Goal: Task Accomplishment & Management: Complete application form

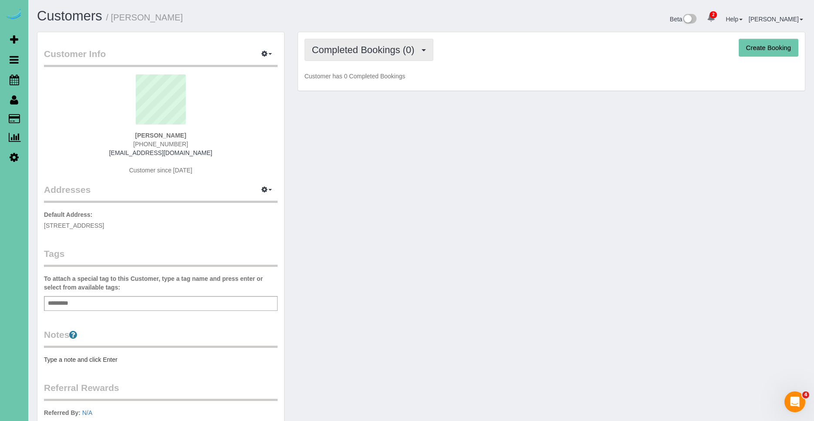
click at [386, 55] on button "Completed Bookings (0)" at bounding box center [369, 50] width 129 height 22
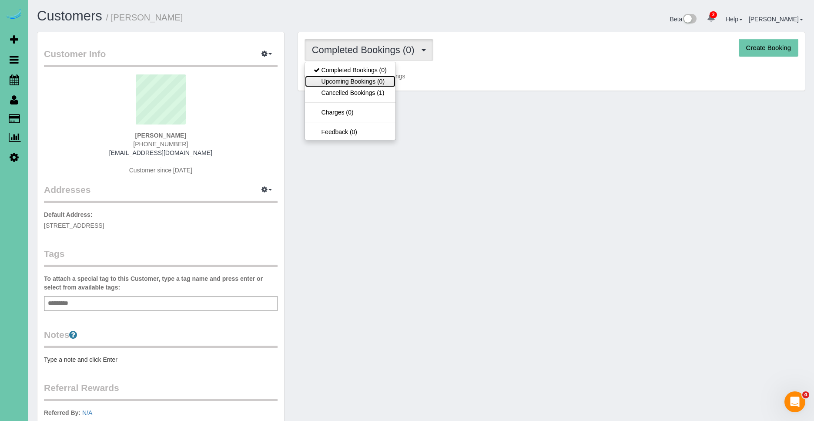
click at [352, 79] on link "Upcoming Bookings (0)" at bounding box center [350, 81] width 91 height 11
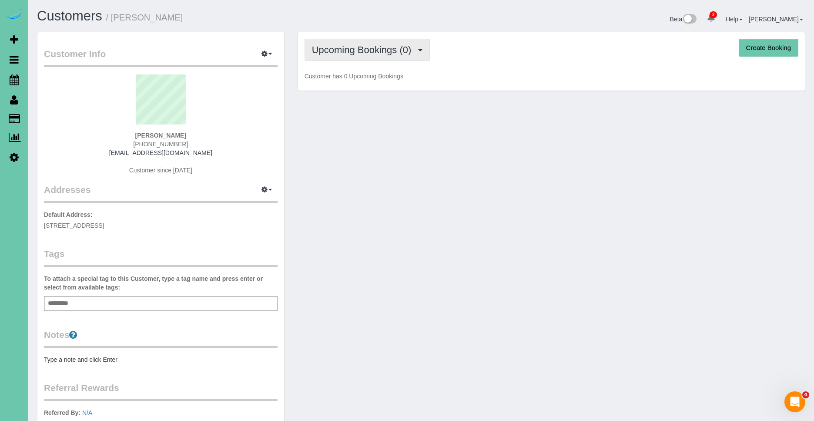
click at [369, 52] on span "Upcoming Bookings (0)" at bounding box center [364, 49] width 104 height 11
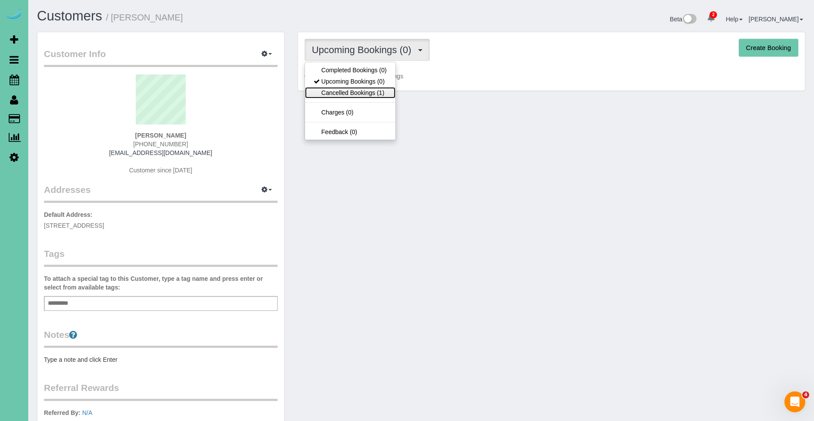
click at [349, 93] on link "Cancelled Bookings (1)" at bounding box center [350, 92] width 91 height 11
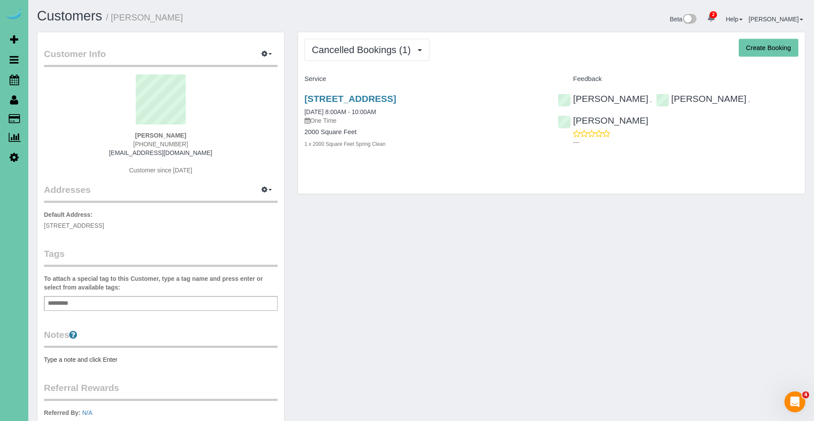
drag, startPoint x: 480, startPoint y: 100, endPoint x: 300, endPoint y: 92, distance: 179.9
click at [300, 92] on div "[STREET_ADDRESS] [DATE] 8:00AM - 10:00AM One Time 2000 Square Feet 1 x 2000 Squ…" at bounding box center [425, 125] width 254 height 79
click at [466, 111] on div "[STREET_ADDRESS] [DATE] 8:00AM - 10:00AM One Time" at bounding box center [425, 109] width 241 height 31
drag, startPoint x: 465, startPoint y: 101, endPoint x: 299, endPoint y: 101, distance: 165.8
click at [299, 101] on div "[STREET_ADDRESS] [DATE] 8:00AM - 10:00AM One Time 2000 Square Feet 1 x 2000 Squ…" at bounding box center [425, 125] width 254 height 79
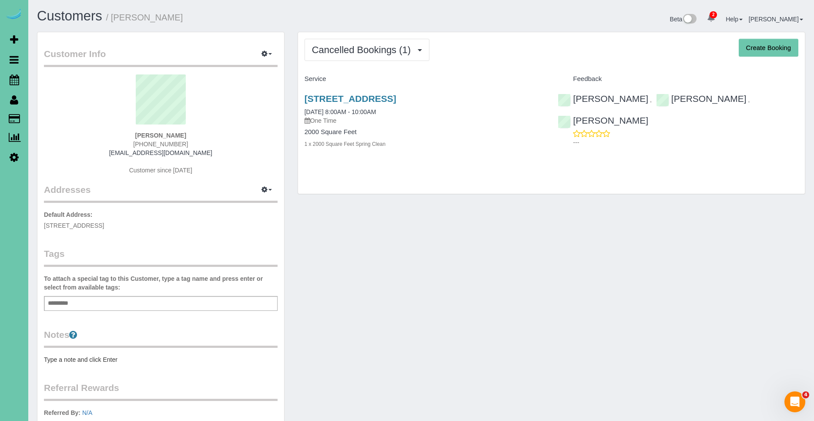
copy link "[STREET_ADDRESS]"
click at [396, 100] on link "[STREET_ADDRESS]" at bounding box center [351, 99] width 92 height 10
click at [503, 77] on h4 "Service" at bounding box center [425, 78] width 241 height 7
click at [396, 97] on link "[STREET_ADDRESS]" at bounding box center [351, 99] width 92 height 10
drag, startPoint x: 471, startPoint y: 107, endPoint x: 304, endPoint y: 98, distance: 167.7
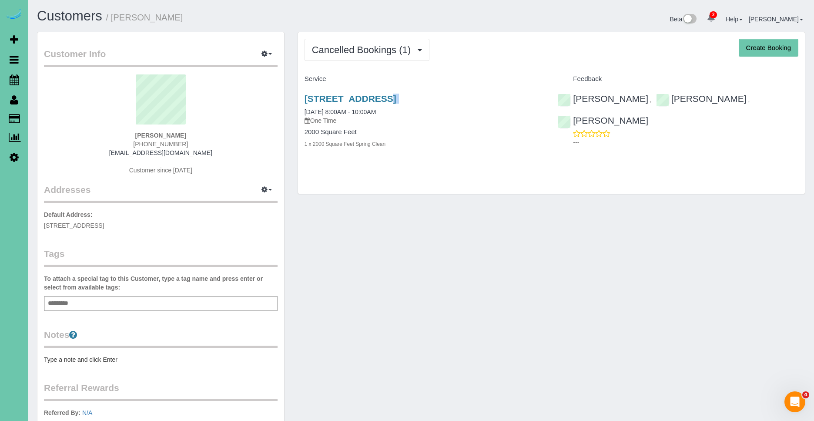
click at [304, 98] on div "[STREET_ADDRESS] [DATE] 8:00AM - 10:00AM One Time 2000 Square Feet 1 x 2000 Squ…" at bounding box center [425, 125] width 254 height 79
copy div "[STREET_ADDRESS]"
click at [51, 83] on span "Scheduler" at bounding box center [82, 80] width 109 height 20
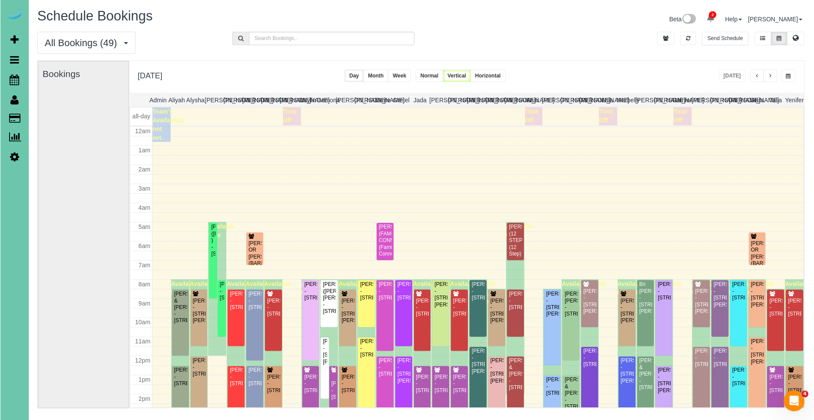
scroll to position [115, 0]
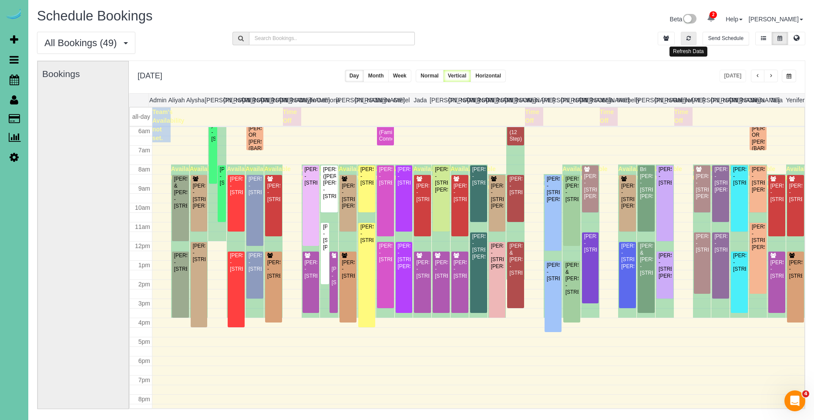
click at [686, 40] on icon "button" at bounding box center [688, 38] width 4 height 5
click at [772, 77] on span "button" at bounding box center [770, 76] width 4 height 5
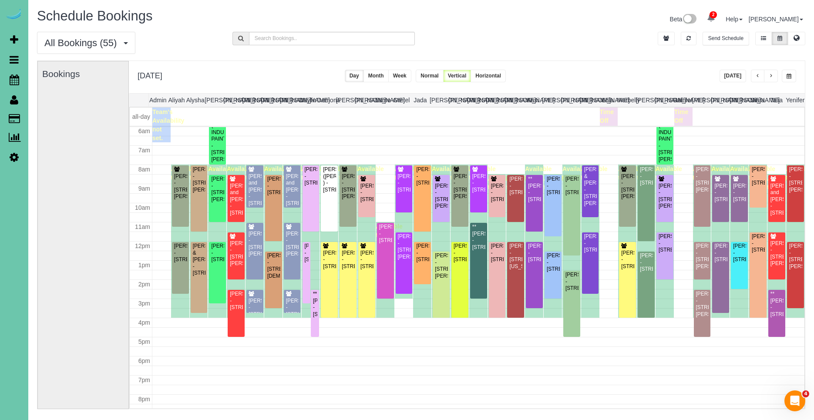
click at [770, 74] on span "button" at bounding box center [770, 76] width 4 height 5
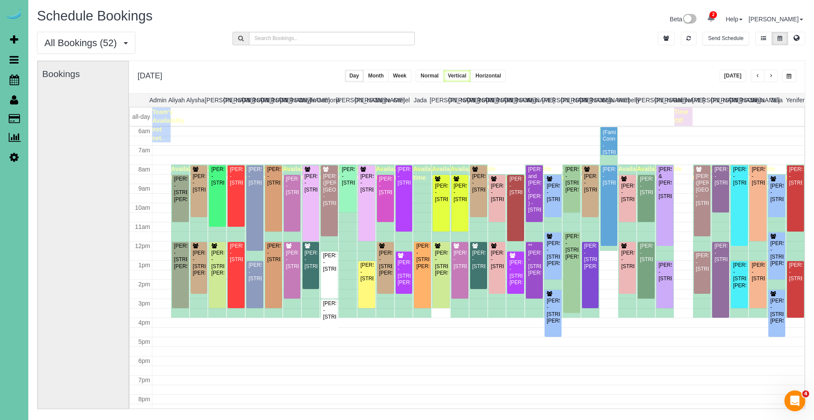
click at [771, 77] on span "button" at bounding box center [770, 76] width 4 height 5
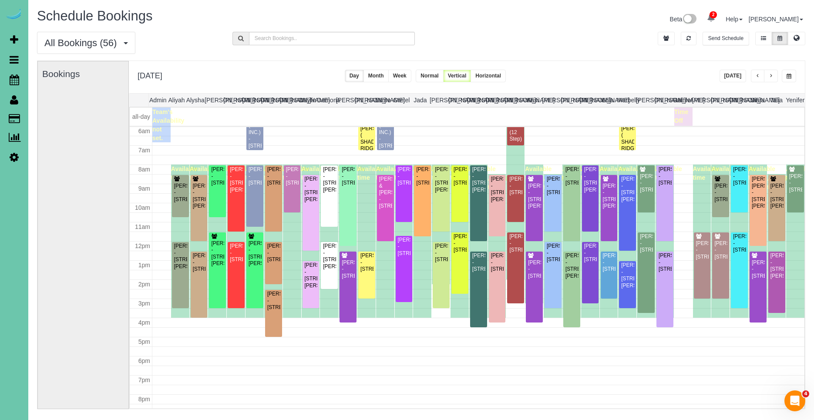
click at [772, 77] on span "button" at bounding box center [770, 76] width 4 height 5
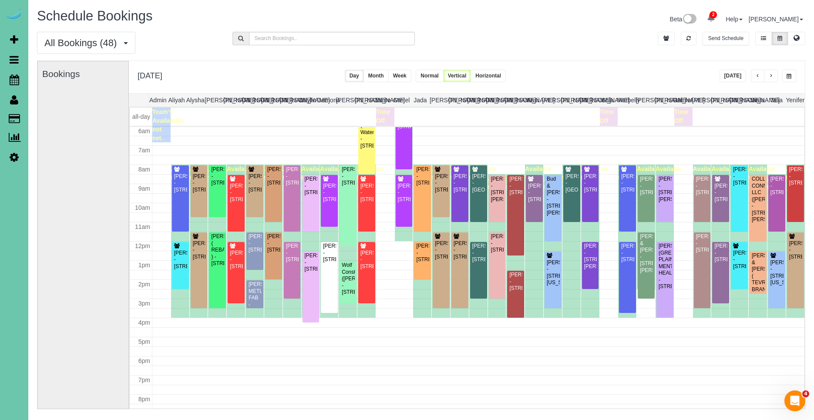
click at [786, 78] on span "button" at bounding box center [788, 76] width 5 height 5
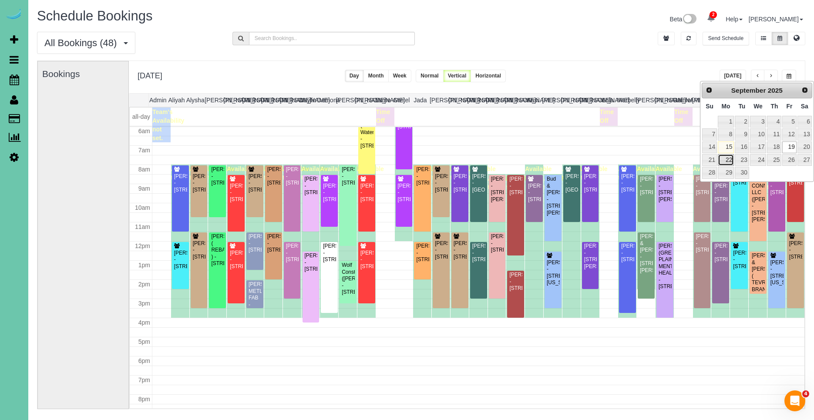
click at [728, 156] on link "22" at bounding box center [726, 160] width 16 height 12
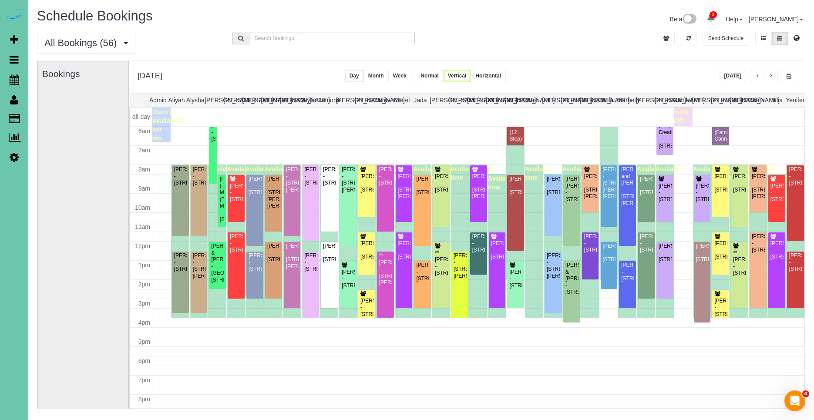
click at [792, 78] on button "button" at bounding box center [788, 76] width 14 height 13
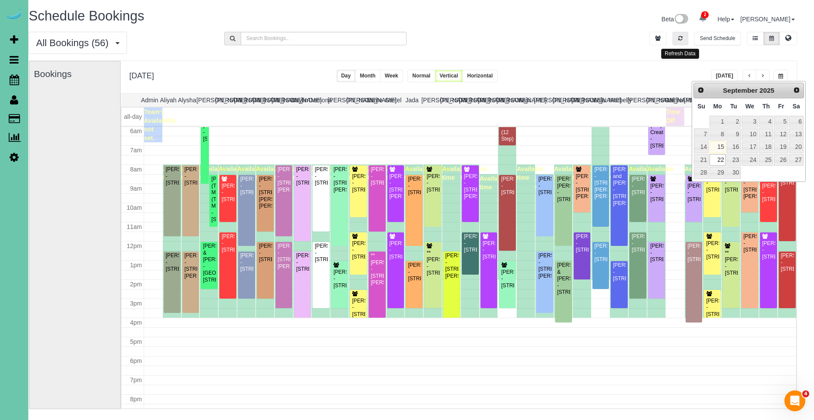
scroll to position [0, 10]
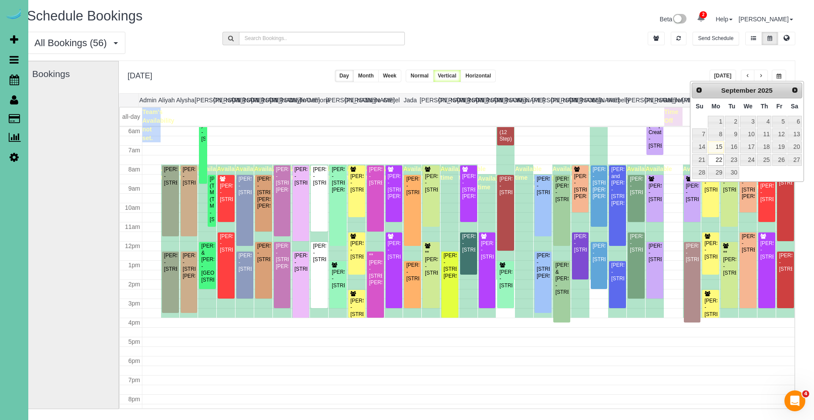
click at [592, 47] on div "All Bookings (56) All Bookings Unassigned Bookings Recurring Bookings New Custo…" at bounding box center [410, 46] width 781 height 29
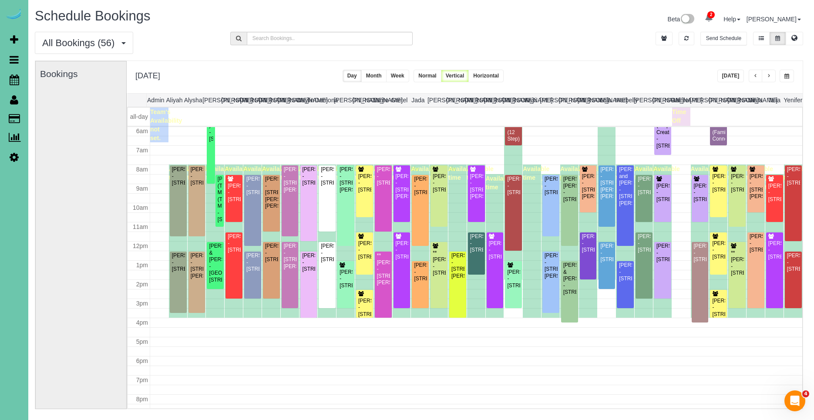
scroll to position [0, 0]
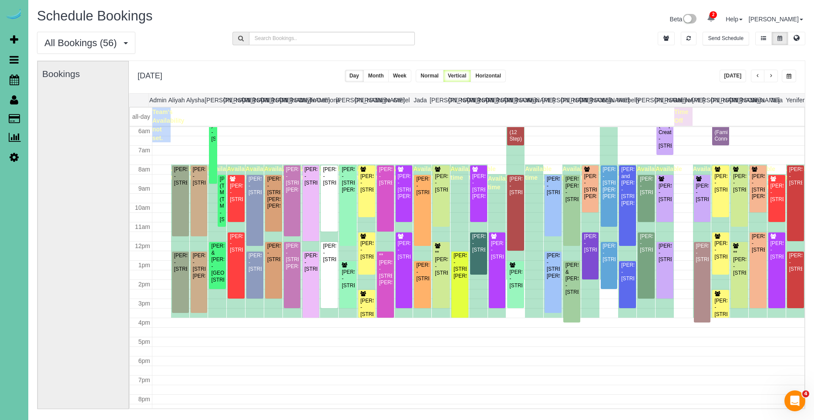
click at [793, 77] on button "button" at bounding box center [788, 76] width 14 height 13
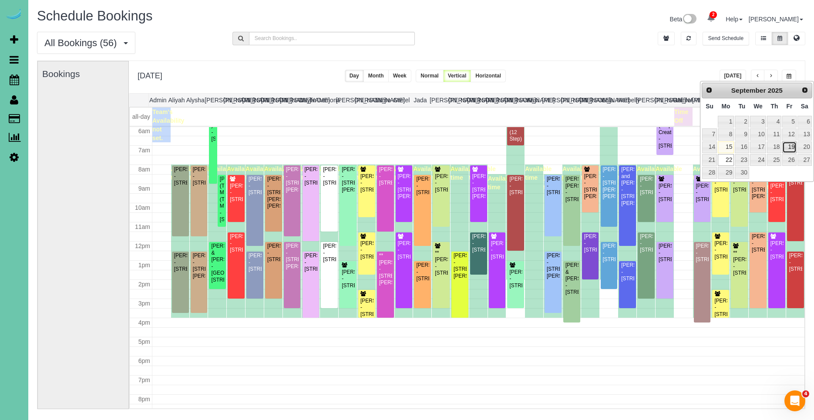
click at [790, 149] on link "19" at bounding box center [789, 147] width 14 height 12
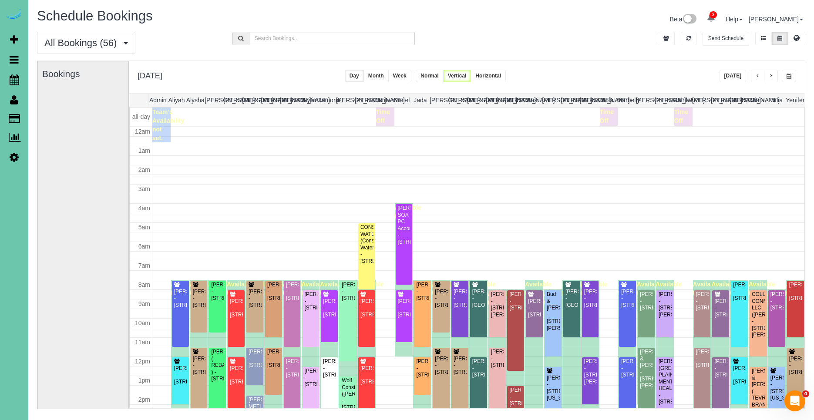
scroll to position [115, 0]
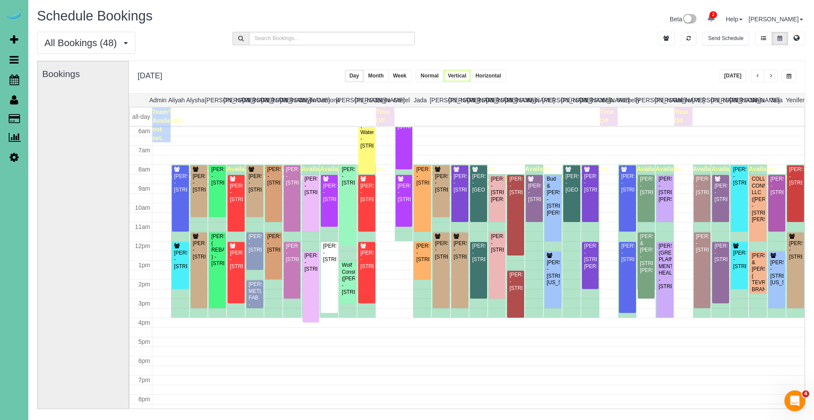
click at [754, 77] on button "button" at bounding box center [758, 76] width 14 height 13
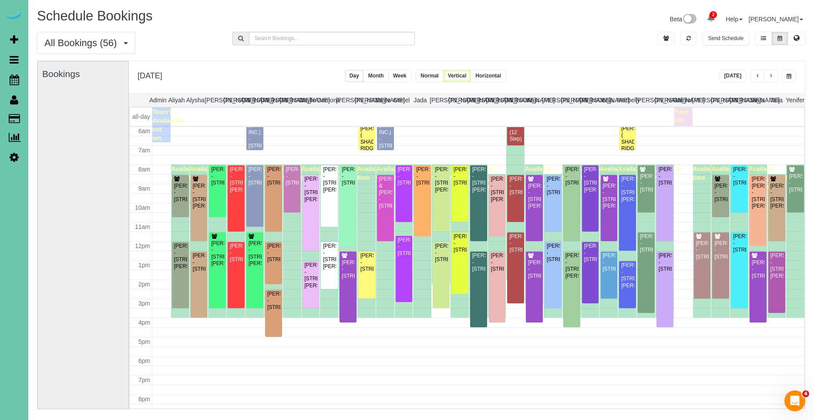
click at [755, 76] on span "button" at bounding box center [757, 76] width 4 height 5
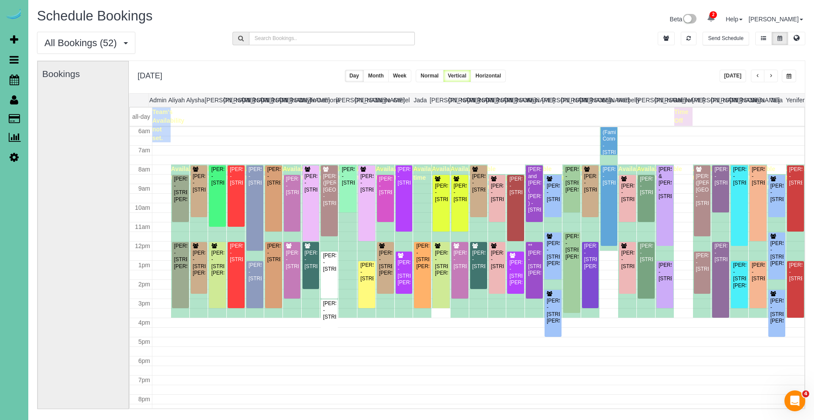
scroll to position [0, 14]
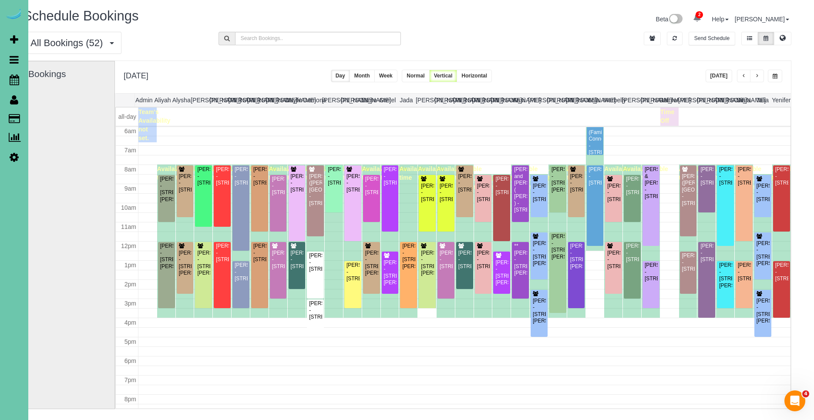
click at [780, 76] on button "button" at bounding box center [775, 76] width 14 height 13
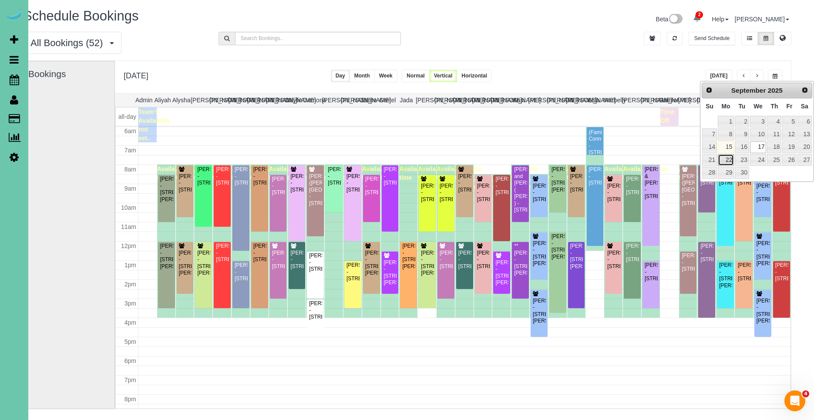
scroll to position [0, 14]
click at [727, 160] on link "22" at bounding box center [726, 160] width 16 height 12
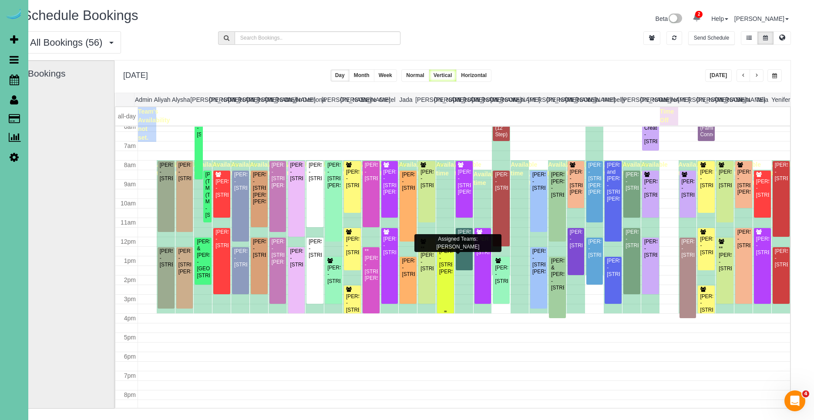
scroll to position [0, 0]
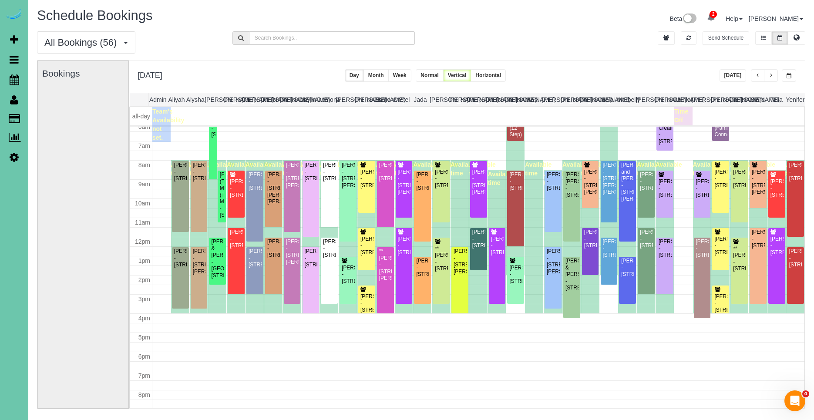
click at [773, 76] on button "button" at bounding box center [771, 75] width 14 height 13
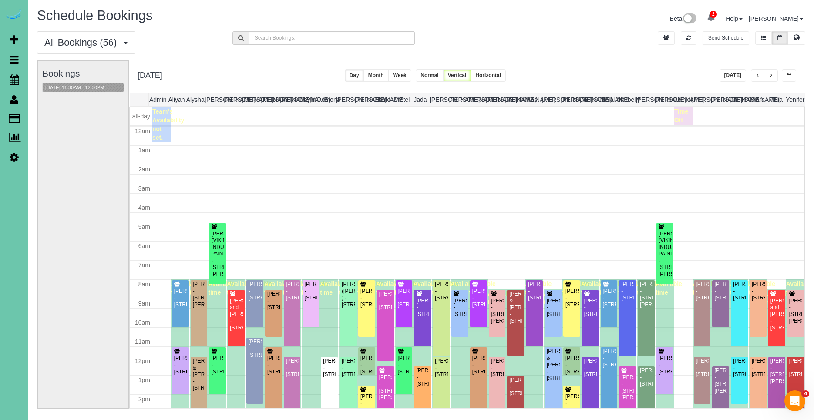
scroll to position [115, 0]
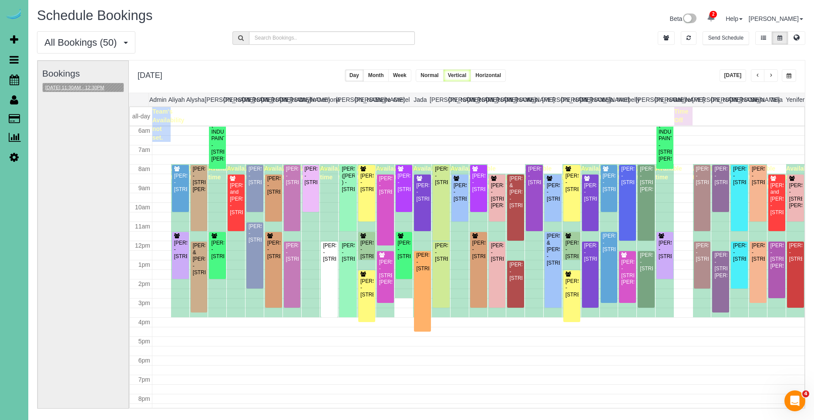
click at [79, 85] on button "[DATE] 11:30AM - 12:30PM" at bounding box center [75, 87] width 64 height 9
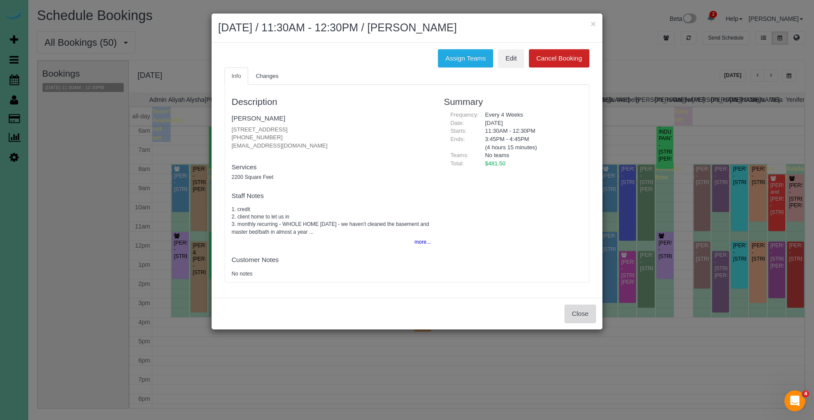
click at [586, 315] on button "Close" at bounding box center [579, 314] width 31 height 18
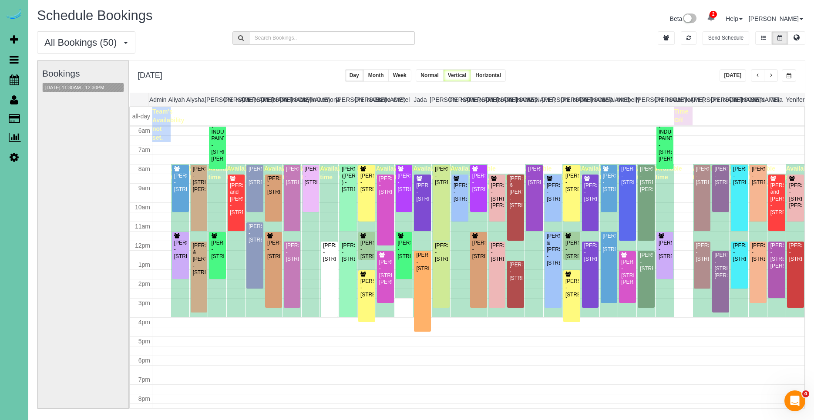
click at [794, 76] on button "button" at bounding box center [788, 75] width 14 height 13
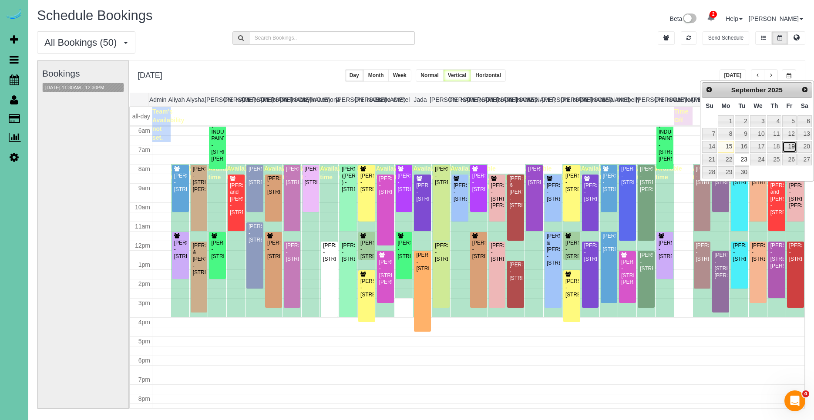
click at [793, 148] on link "19" at bounding box center [789, 147] width 14 height 12
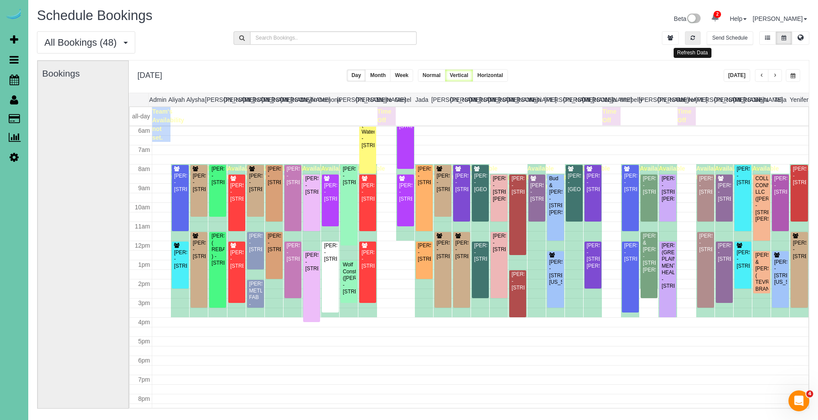
drag, startPoint x: 696, startPoint y: 38, endPoint x: 685, endPoint y: 36, distance: 11.1
click at [696, 37] on button "button" at bounding box center [693, 37] width 16 height 13
click at [791, 76] on span "button" at bounding box center [793, 75] width 5 height 5
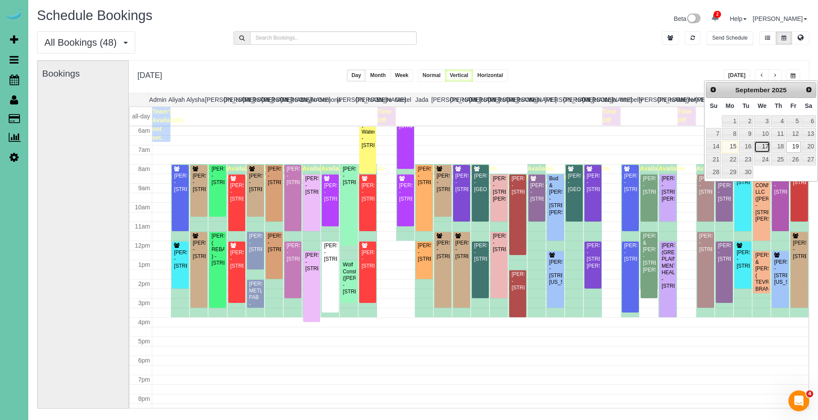
click at [766, 144] on link "17" at bounding box center [763, 147] width 17 height 12
type input "**********"
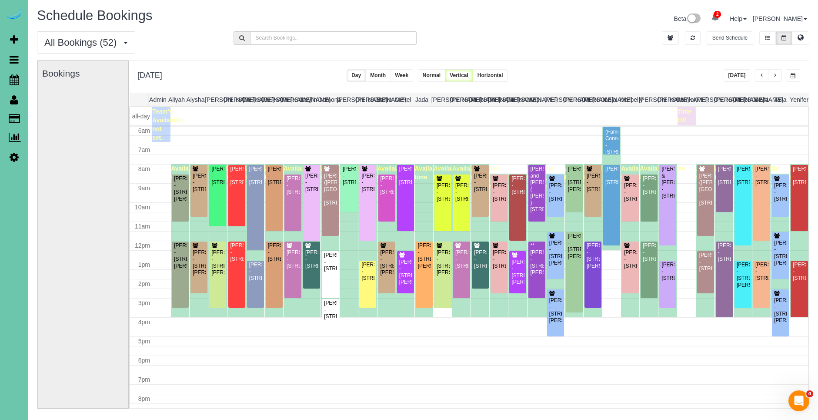
click at [778, 72] on button "button" at bounding box center [775, 75] width 14 height 13
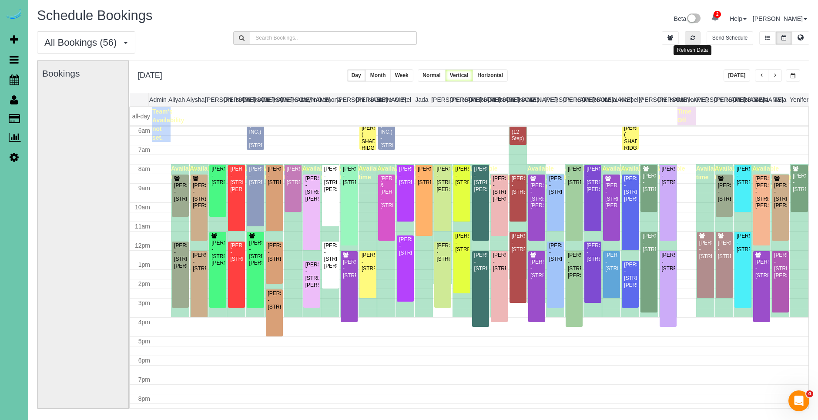
click at [695, 36] on button "button" at bounding box center [693, 37] width 16 height 13
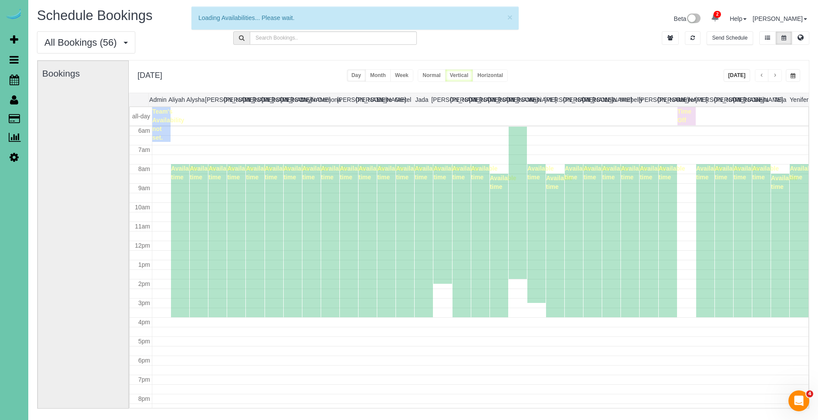
click at [748, 75] on button "[DATE]" at bounding box center [737, 75] width 27 height 13
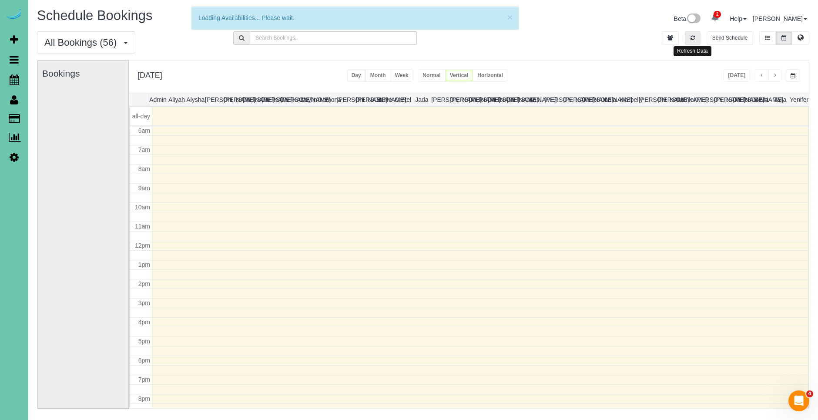
click at [697, 39] on button "button" at bounding box center [693, 37] width 16 height 13
drag, startPoint x: 697, startPoint y: 39, endPoint x: 718, endPoint y: 58, distance: 28.3
click at [697, 39] on button "button" at bounding box center [693, 37] width 16 height 13
drag, startPoint x: 693, startPoint y: 40, endPoint x: 754, endPoint y: 103, distance: 86.8
click at [693, 40] on button "button" at bounding box center [693, 37] width 16 height 13
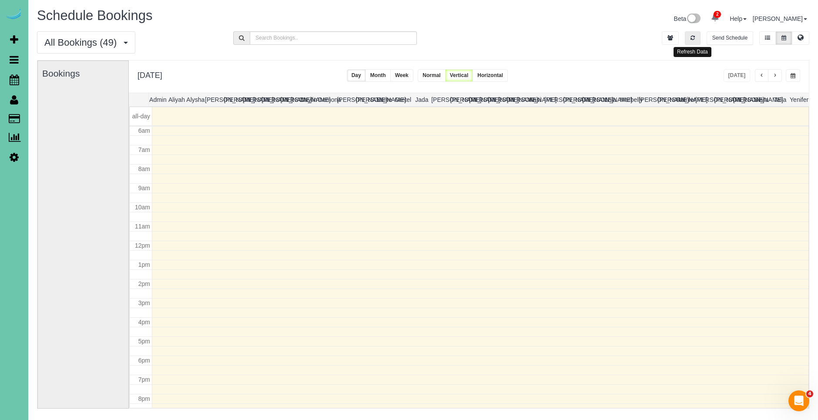
drag, startPoint x: 693, startPoint y: 40, endPoint x: 697, endPoint y: 44, distance: 5.5
click at [693, 40] on icon "button" at bounding box center [693, 37] width 4 height 5
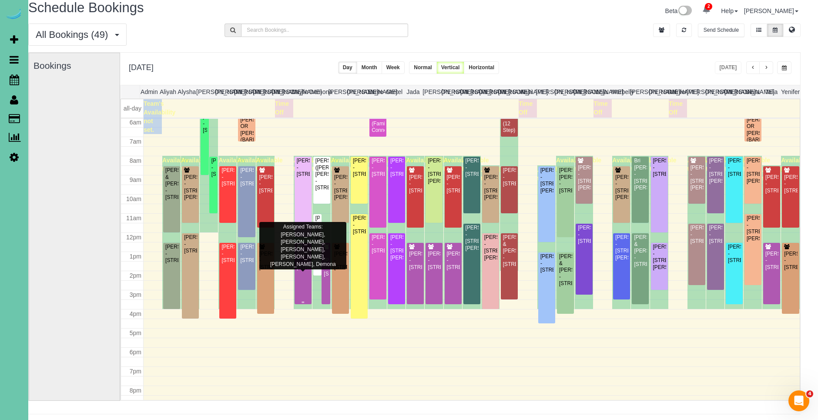
scroll to position [117, 0]
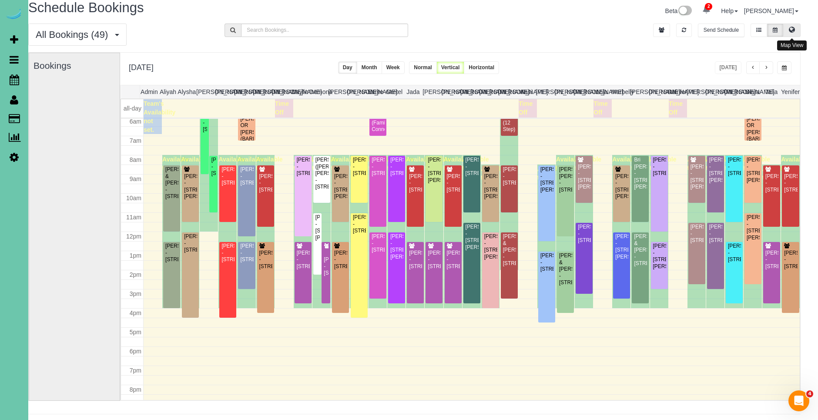
click at [790, 29] on icon at bounding box center [792, 29] width 6 height 5
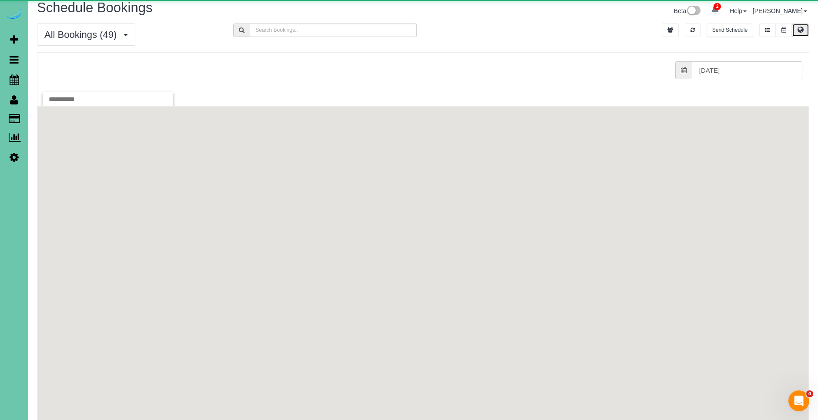
scroll to position [0, 0]
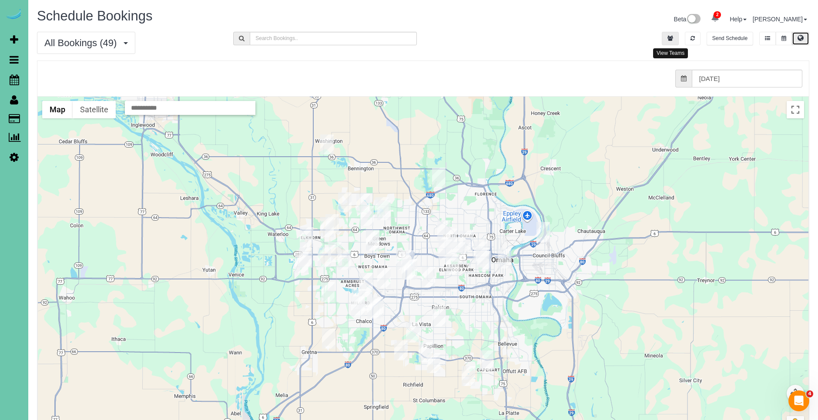
click at [671, 39] on icon "button" at bounding box center [670, 38] width 6 height 5
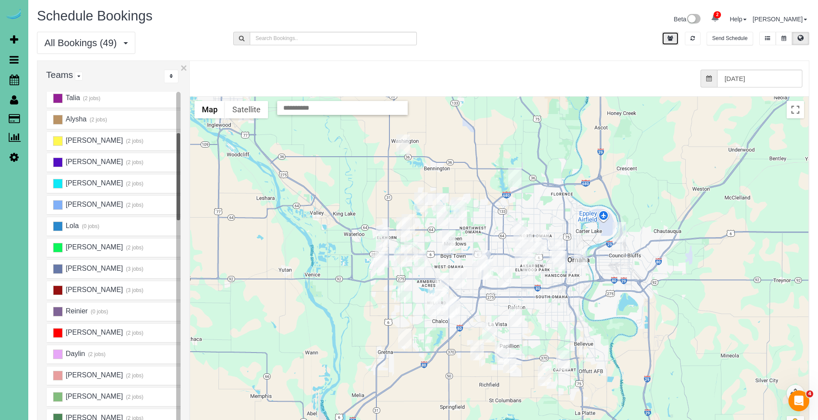
scroll to position [47, 0]
click at [58, 269] on ins at bounding box center [58, 270] width 10 height 10
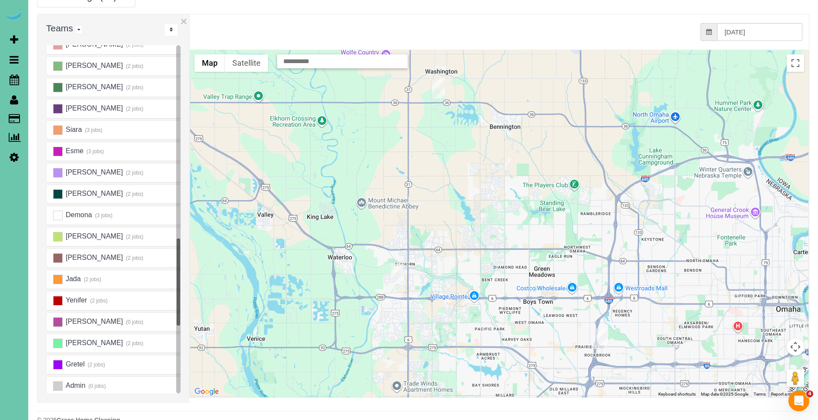
scroll to position [336, 0]
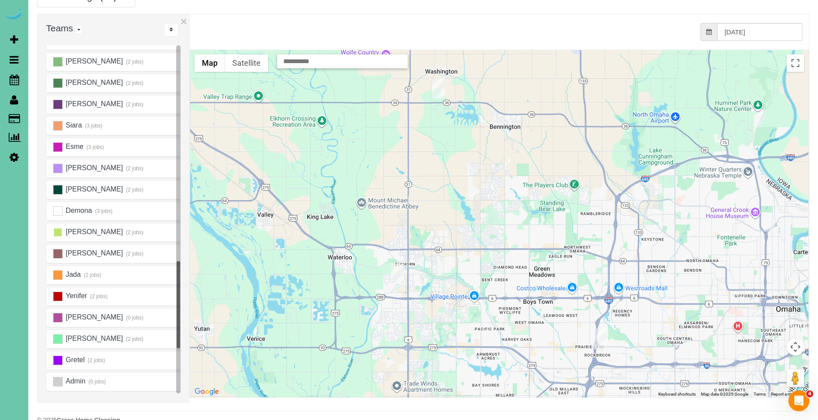
click at [57, 232] on ins at bounding box center [58, 233] width 10 height 10
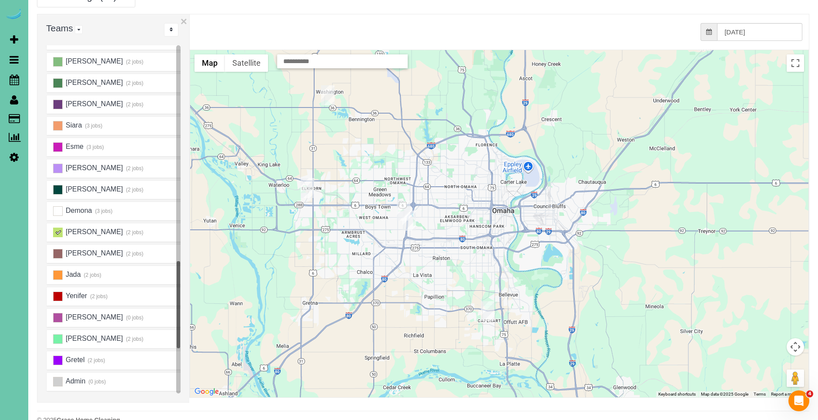
drag, startPoint x: 649, startPoint y: 248, endPoint x: 546, endPoint y: 235, distance: 103.9
click at [546, 236] on div at bounding box center [499, 223] width 618 height 347
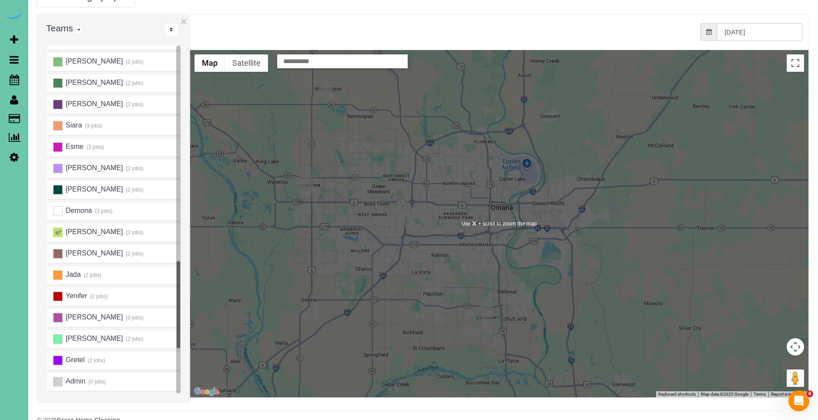
scroll to position [60, 0]
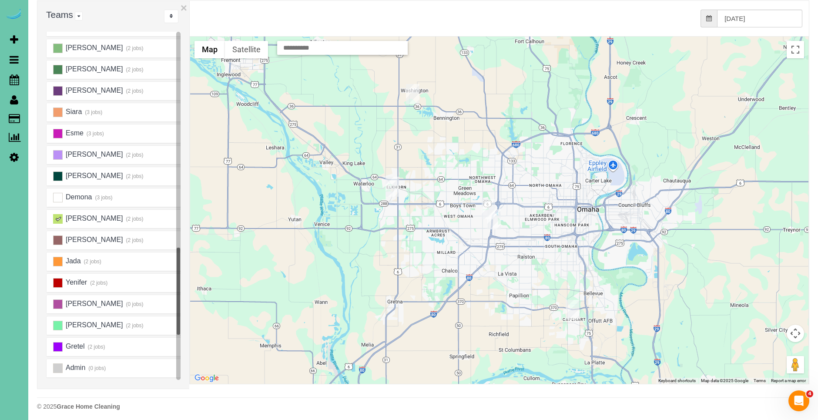
drag, startPoint x: 501, startPoint y: 234, endPoint x: 544, endPoint y: 258, distance: 49.7
click at [544, 258] on div at bounding box center [499, 210] width 618 height 347
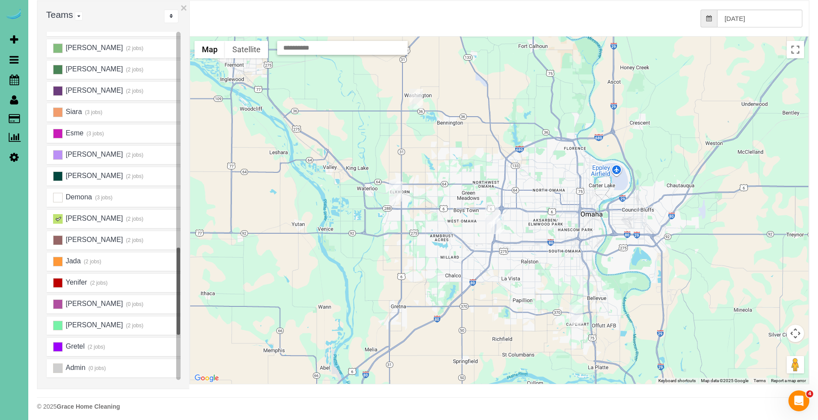
click at [61, 217] on ins at bounding box center [58, 219] width 10 height 10
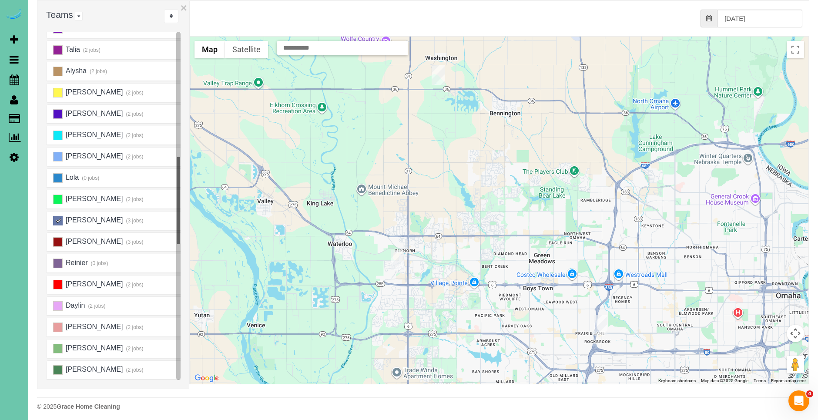
scroll to position [0, 0]
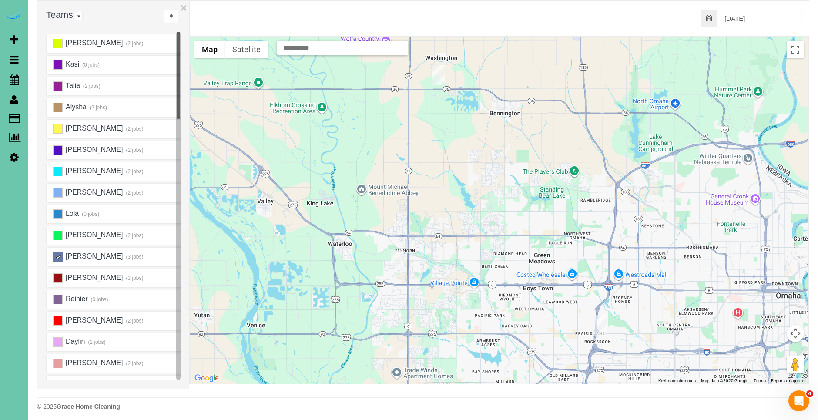
click at [61, 253] on ins at bounding box center [58, 257] width 10 height 10
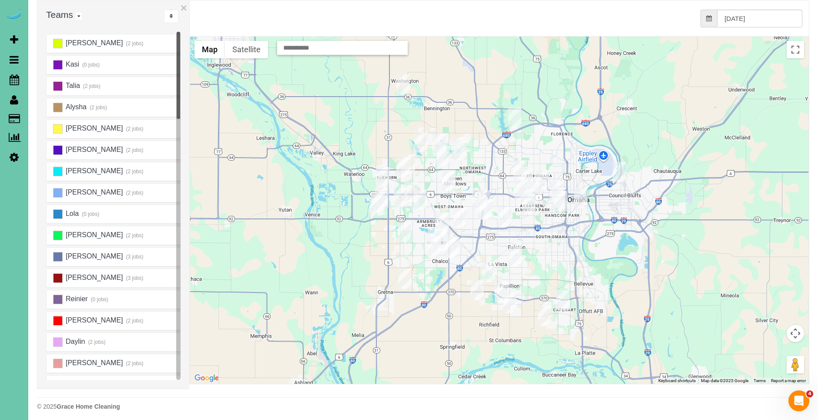
scroll to position [64, 0]
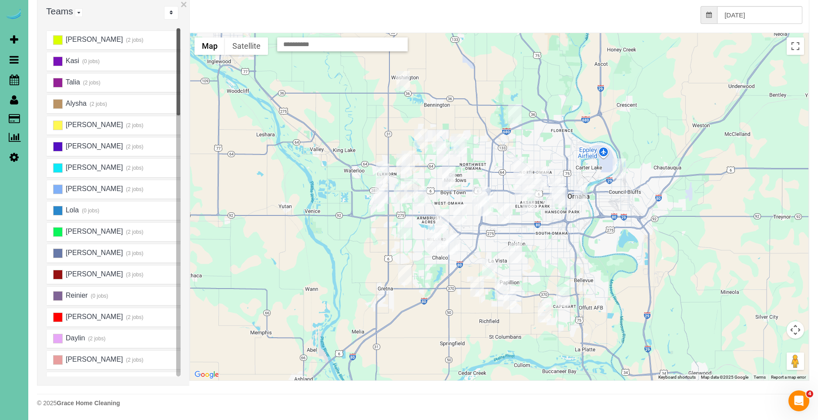
click at [188, 5] on div at bounding box center [189, 191] width 3 height 388
click at [184, 6] on div "from 0 bookings processed (Found: 0). [DATE]" at bounding box center [492, 14] width 619 height 35
click at [184, 10] on div "from 0 bookings processed (Found: 0). [DATE]" at bounding box center [492, 14] width 619 height 35
click at [184, 7] on div "from 0 bookings processed (Found: 0). [DATE]" at bounding box center [492, 14] width 619 height 35
click at [77, 79] on span "Scheduler" at bounding box center [82, 80] width 109 height 20
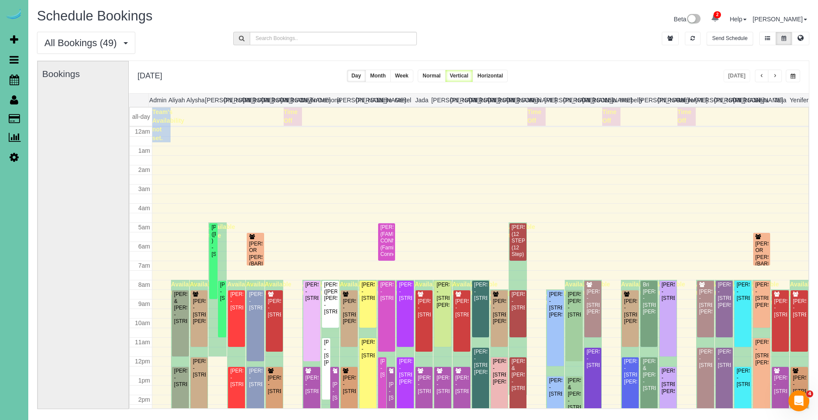
scroll to position [115, 0]
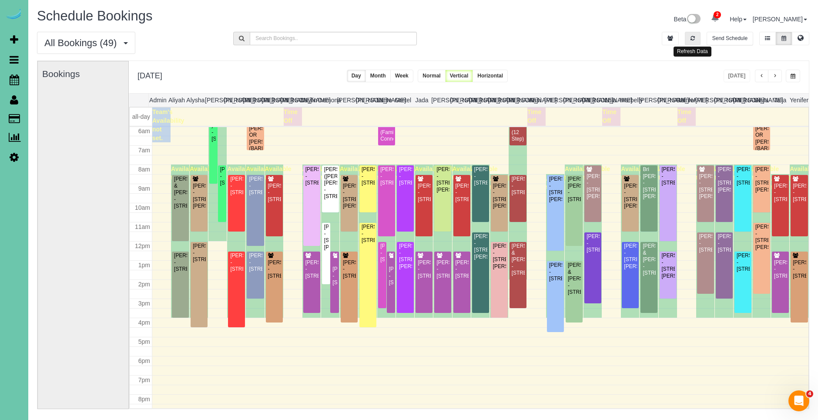
drag, startPoint x: 685, startPoint y: 40, endPoint x: 692, endPoint y: 40, distance: 6.5
click at [685, 40] on button "button" at bounding box center [693, 38] width 16 height 13
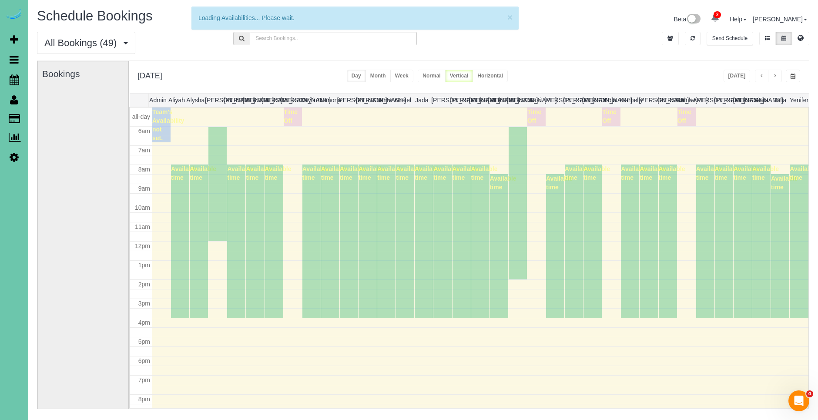
click at [748, 82] on div "[DATE] [DATE] Day Month Week Normal Vertical Horizontal" at bounding box center [469, 77] width 680 height 32
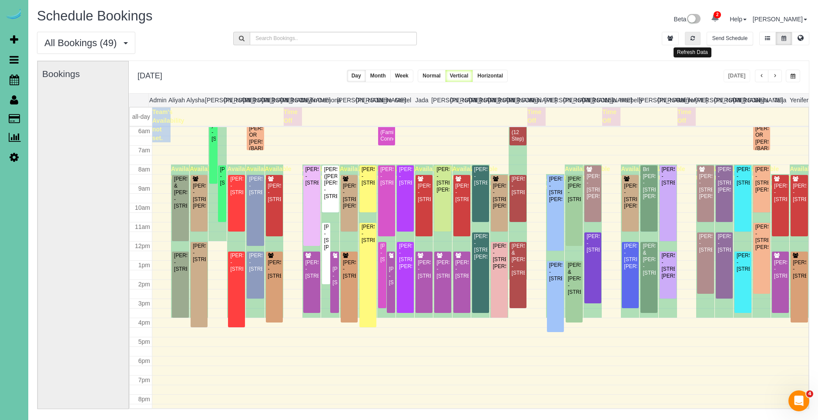
drag, startPoint x: 693, startPoint y: 41, endPoint x: 733, endPoint y: 66, distance: 47.7
click at [693, 41] on button "button" at bounding box center [693, 38] width 16 height 13
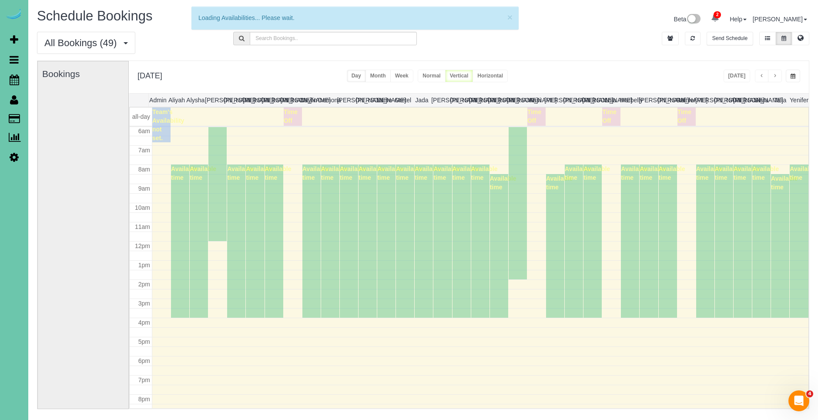
click at [736, 82] on div "[DATE] [DATE] Day Month Week Normal Vertical Horizontal" at bounding box center [469, 77] width 680 height 32
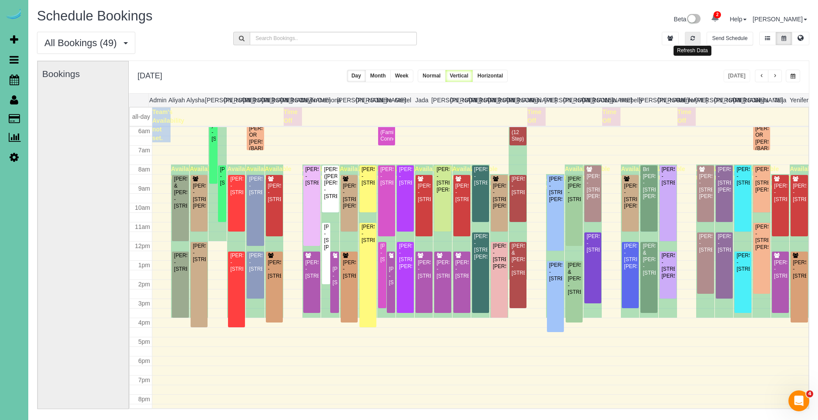
drag, startPoint x: 693, startPoint y: 38, endPoint x: 716, endPoint y: 57, distance: 29.8
click at [693, 39] on icon "button" at bounding box center [693, 38] width 4 height 5
click at [798, 77] on button "button" at bounding box center [793, 76] width 14 height 13
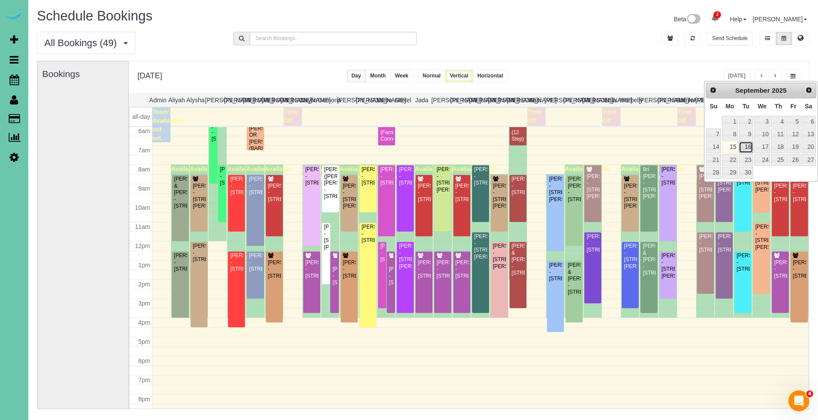
click at [748, 148] on link "16" at bounding box center [746, 147] width 14 height 12
type input "**********"
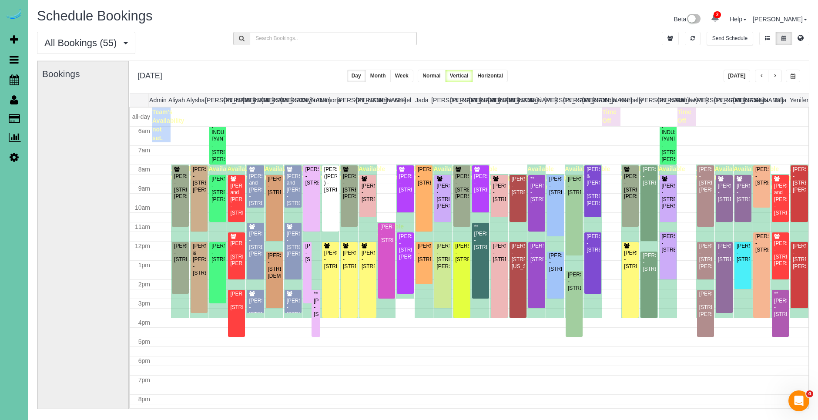
click at [776, 76] on span "button" at bounding box center [775, 76] width 4 height 5
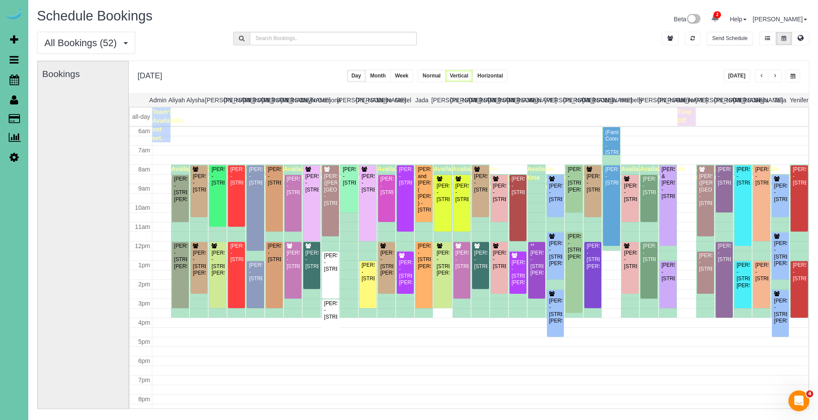
click at [776, 76] on span "button" at bounding box center [775, 76] width 4 height 5
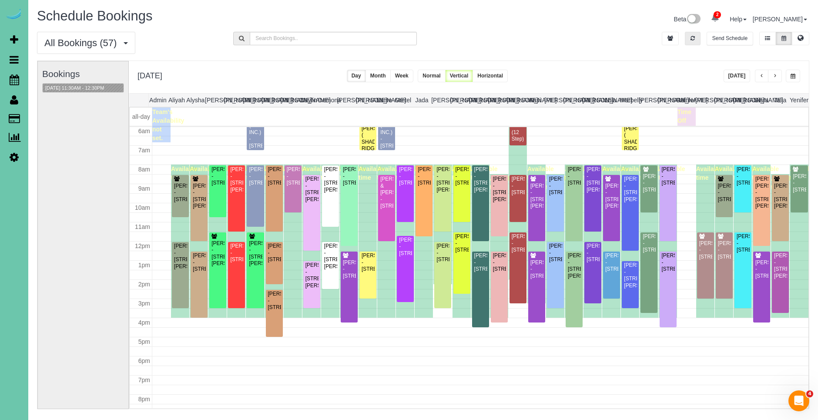
drag, startPoint x: 708, startPoint y: 59, endPoint x: 692, endPoint y: 40, distance: 24.4
click at [708, 58] on div "All Bookings (57) All Bookings Unassigned Bookings Recurring Bookings New Custo…" at bounding box center [422, 46] width 785 height 29
click at [691, 38] on icon "button" at bounding box center [693, 38] width 4 height 5
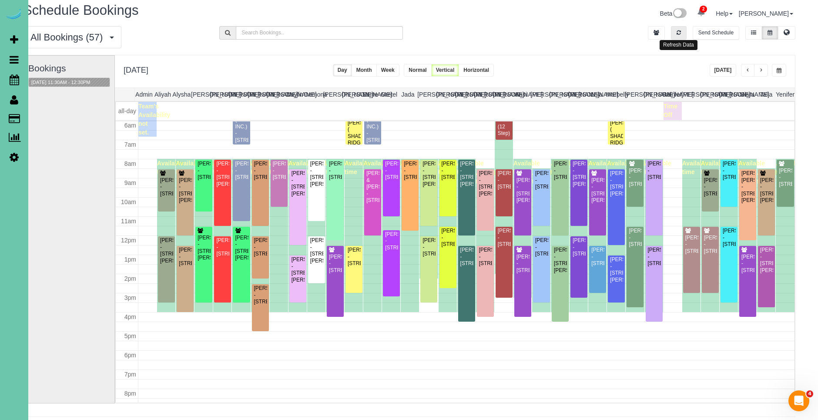
click at [680, 31] on icon "button" at bounding box center [679, 32] width 4 height 5
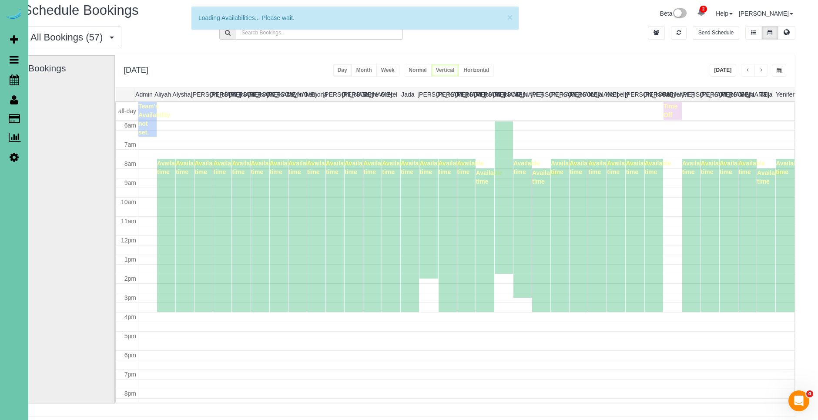
drag, startPoint x: 729, startPoint y: 72, endPoint x: 692, endPoint y: 38, distance: 50.5
click at [729, 72] on button "[DATE]" at bounding box center [723, 70] width 27 height 13
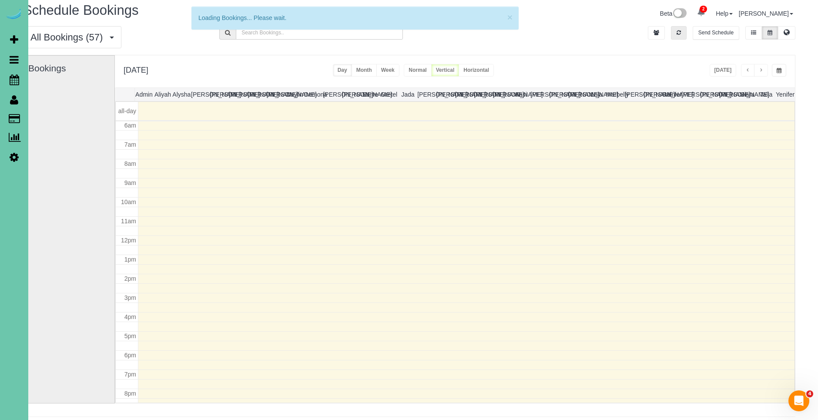
click at [679, 30] on icon "button" at bounding box center [679, 32] width 4 height 5
drag, startPoint x: 722, startPoint y: 63, endPoint x: 710, endPoint y: 58, distance: 13.1
click at [722, 63] on div "**********" at bounding box center [455, 71] width 680 height 32
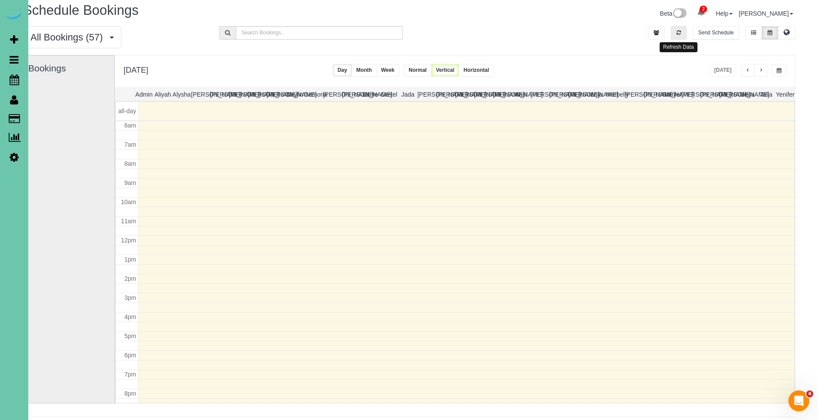
click at [680, 34] on icon "button" at bounding box center [679, 32] width 4 height 5
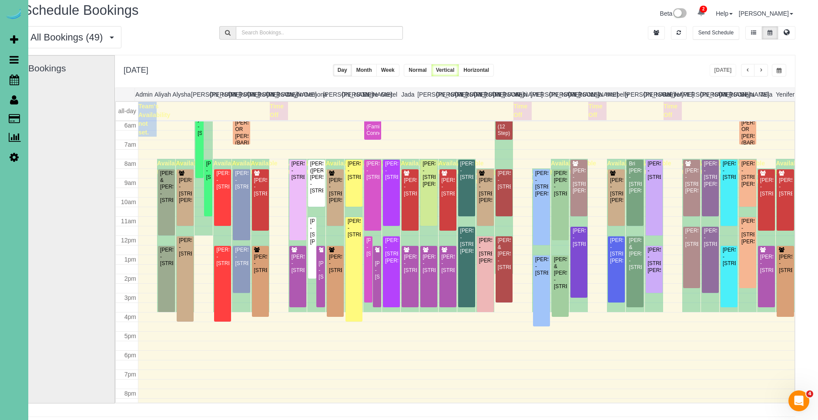
click at [765, 71] on button "button" at bounding box center [761, 70] width 14 height 13
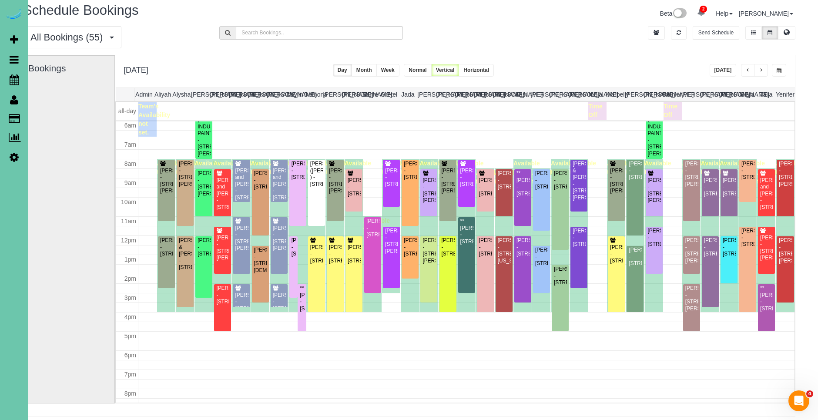
click at [765, 70] on button "button" at bounding box center [761, 70] width 14 height 13
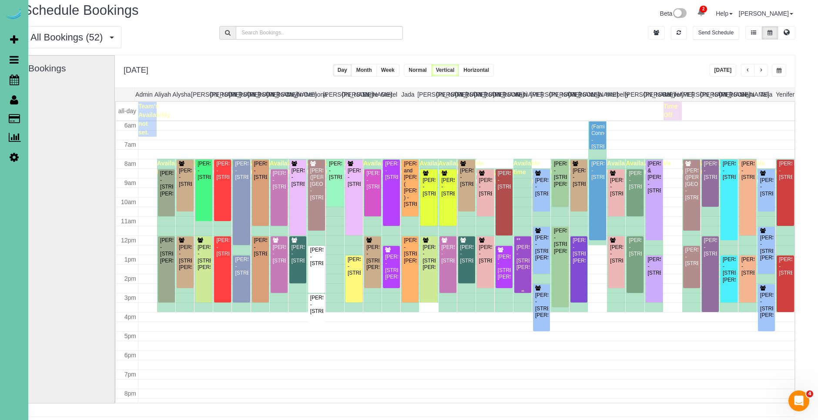
click at [526, 253] on div "**[PERSON_NAME] - [STREET_ADDRESS][PERSON_NAME]" at bounding box center [522, 254] width 13 height 34
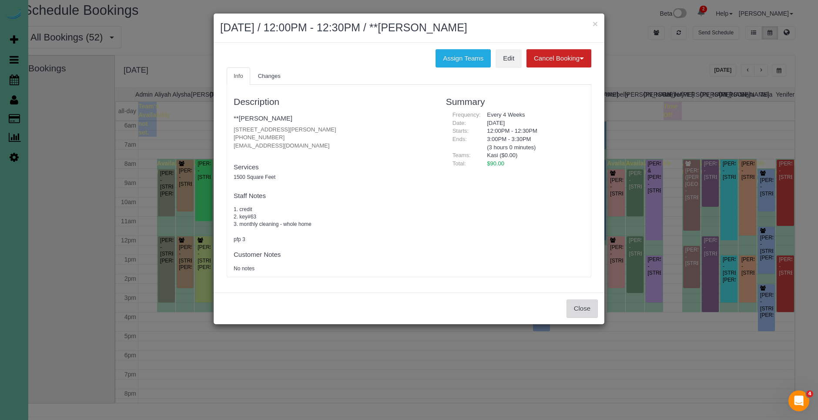
click at [590, 299] on button "Close" at bounding box center [582, 308] width 31 height 18
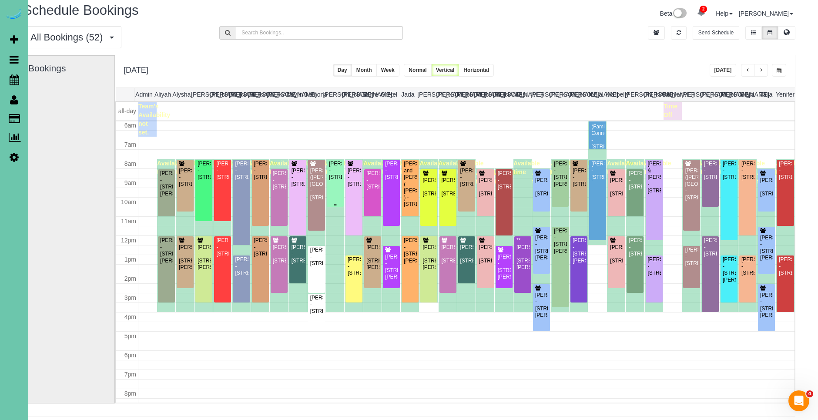
click at [329, 181] on div "[PERSON_NAME] - [STREET_ADDRESS]" at bounding box center [335, 171] width 13 height 20
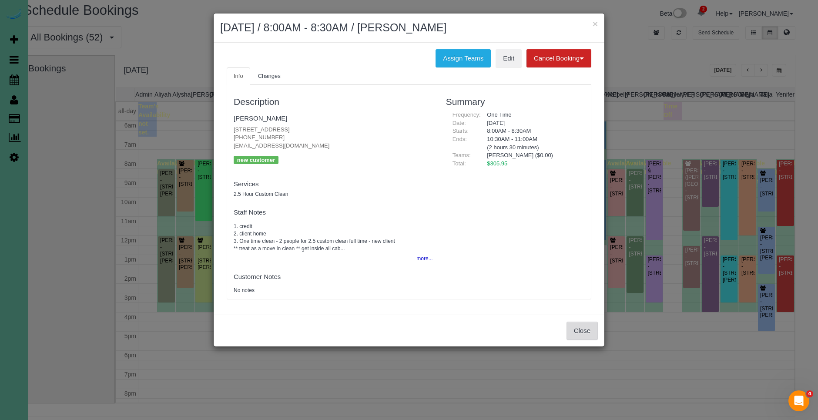
click at [584, 325] on button "Close" at bounding box center [582, 331] width 31 height 18
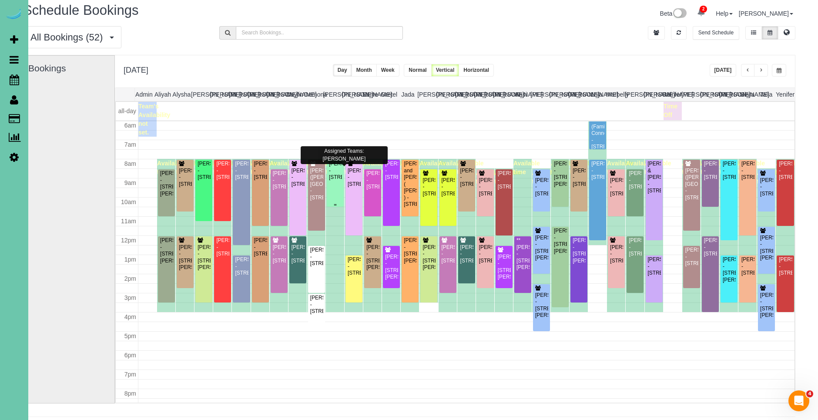
click at [335, 181] on div "[PERSON_NAME] - [STREET_ADDRESS]" at bounding box center [335, 171] width 13 height 20
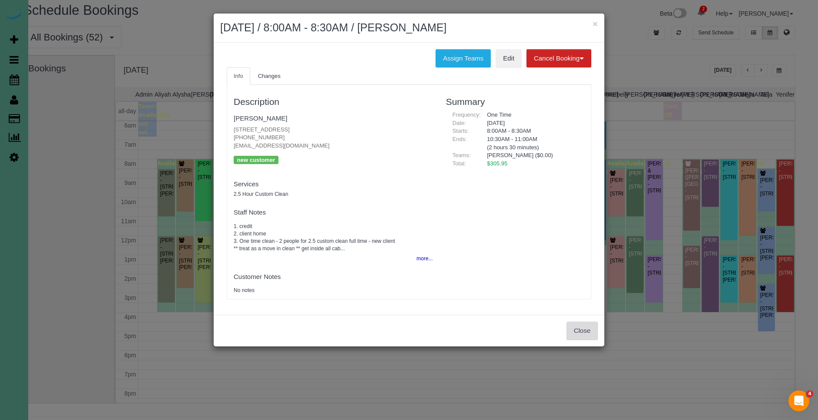
click at [588, 328] on button "Close" at bounding box center [582, 331] width 31 height 18
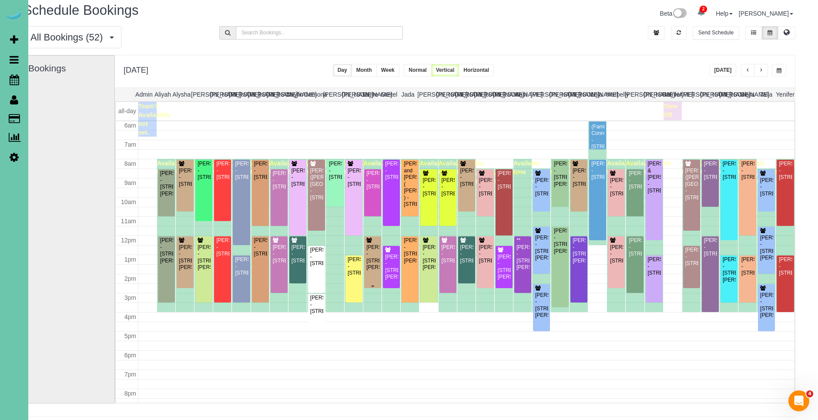
click at [374, 260] on div "[PERSON_NAME] - [STREET_ADDRESS][PERSON_NAME]" at bounding box center [372, 257] width 13 height 27
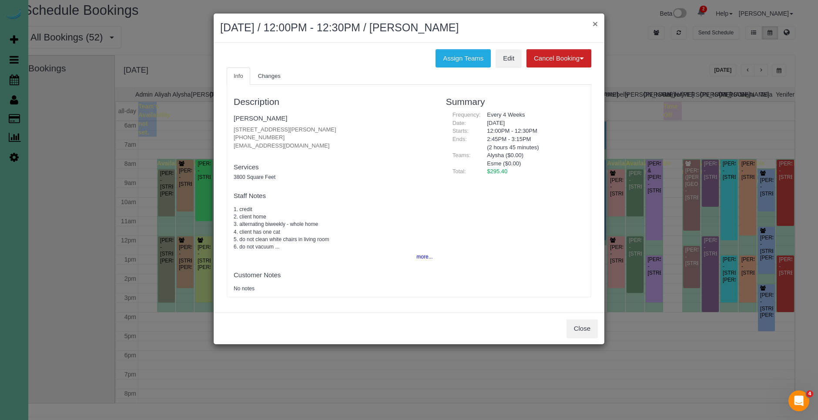
click at [596, 25] on button "×" at bounding box center [595, 23] width 5 height 9
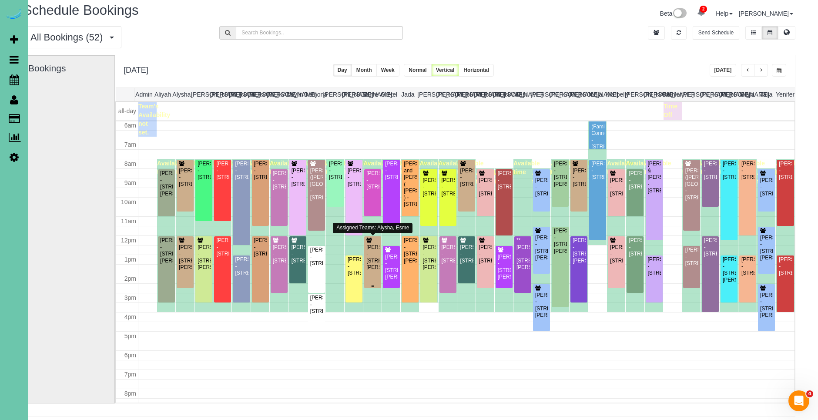
click at [375, 267] on div "[PERSON_NAME] - [STREET_ADDRESS][PERSON_NAME]" at bounding box center [372, 257] width 13 height 27
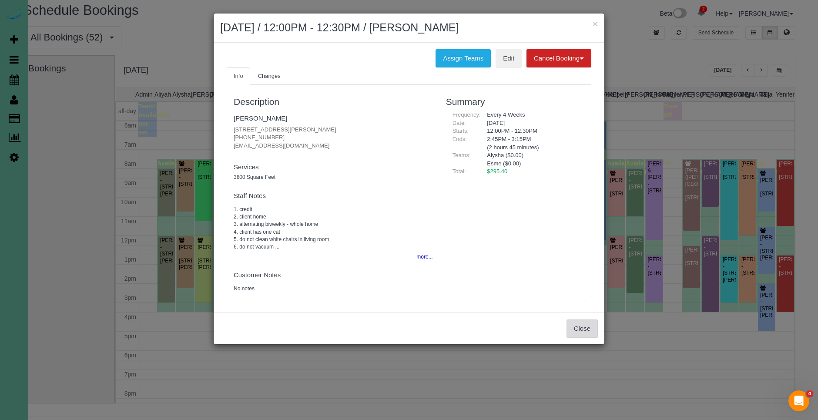
click at [588, 324] on button "Close" at bounding box center [582, 328] width 31 height 18
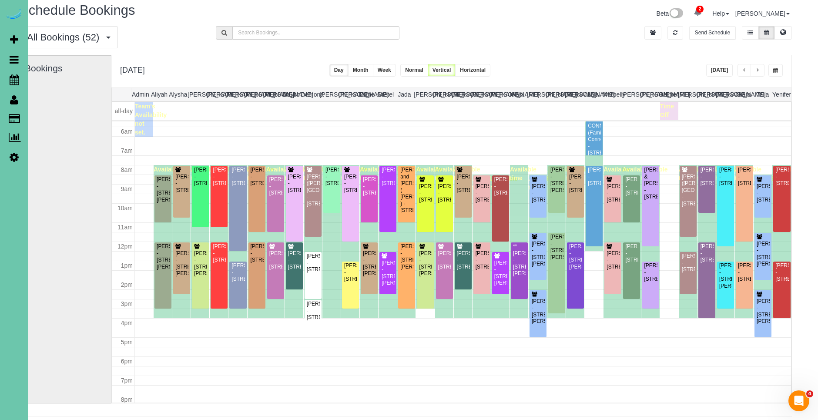
scroll to position [109, 0]
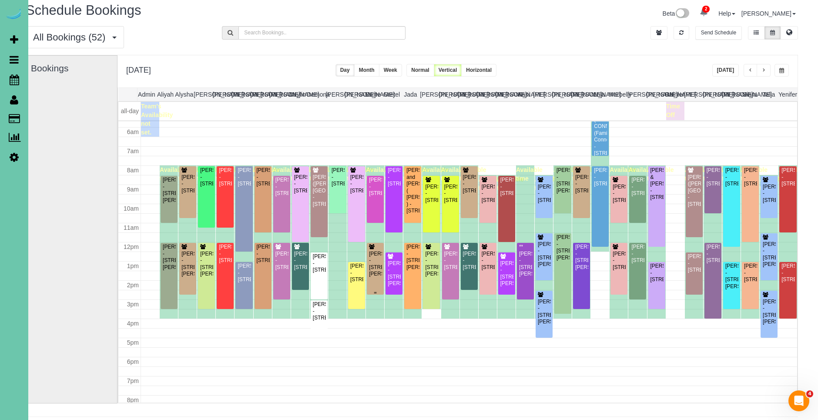
click at [371, 278] on div "[PERSON_NAME] - [STREET_ADDRESS][PERSON_NAME]" at bounding box center [375, 264] width 13 height 27
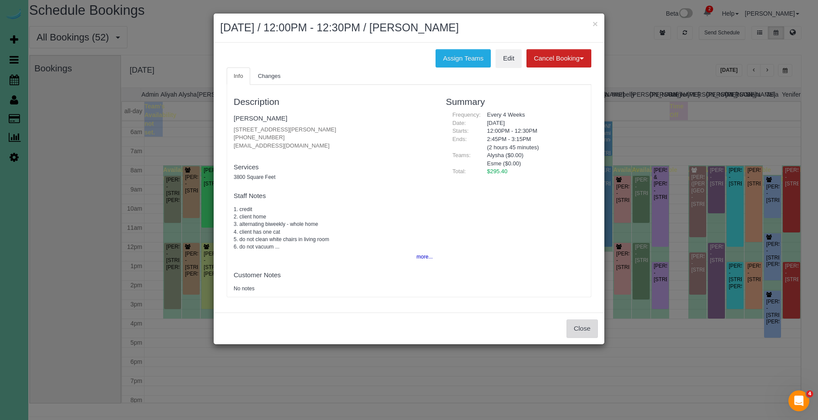
click at [586, 323] on button "Close" at bounding box center [582, 328] width 31 height 18
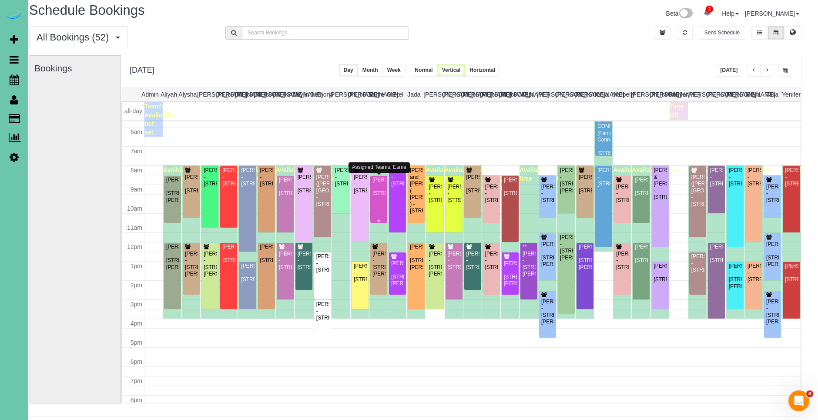
click at [376, 197] on div "[PERSON_NAME] - [STREET_ADDRESS]" at bounding box center [378, 187] width 13 height 20
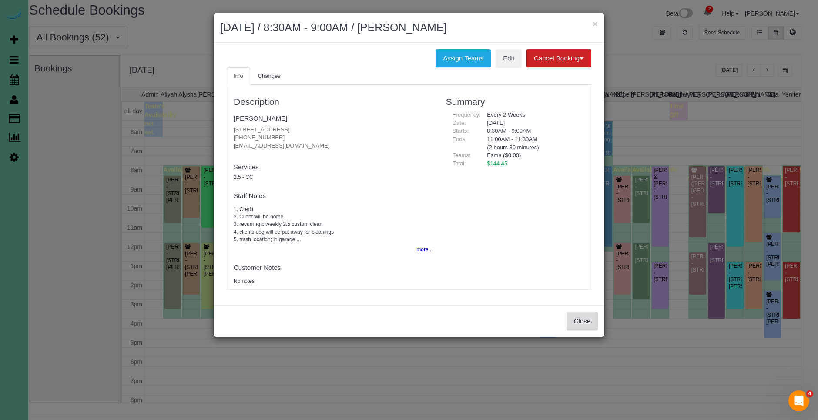
click at [585, 324] on button "Close" at bounding box center [582, 321] width 31 height 18
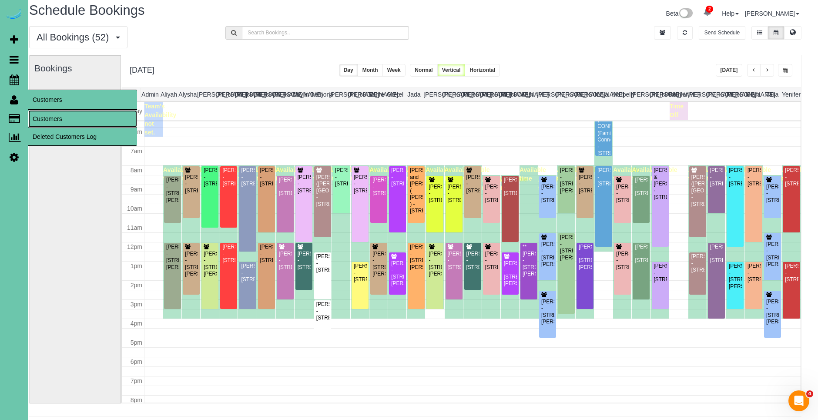
click at [69, 121] on link "Customers" at bounding box center [82, 118] width 109 height 17
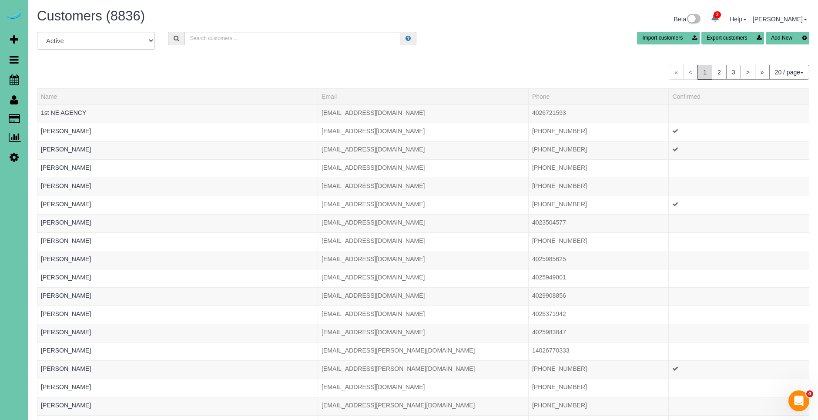
click at [780, 39] on button "Add New" at bounding box center [788, 38] width 44 height 13
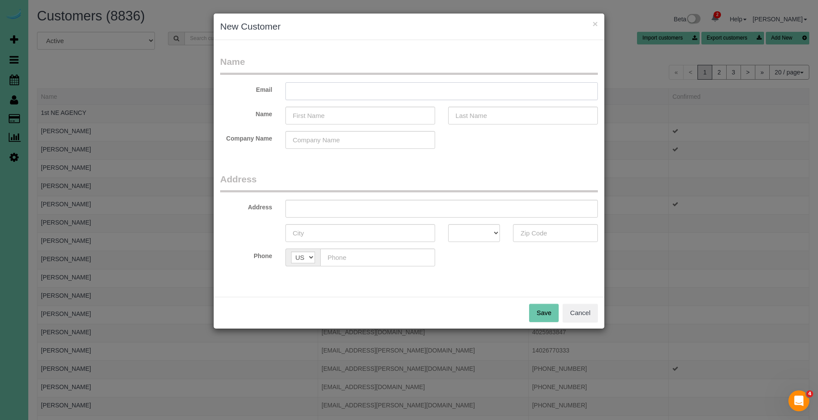
click at [494, 90] on input "text" at bounding box center [441, 91] width 312 height 18
type input "[EMAIL_ADDRESS][DOMAIN_NAME]"
click at [386, 119] on input "text" at bounding box center [360, 116] width 150 height 18
type input "[PERSON_NAME]"
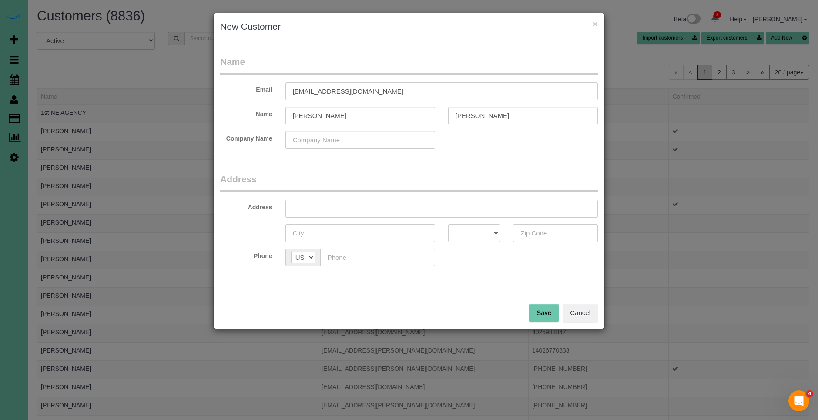
click at [339, 205] on input "text" at bounding box center [441, 209] width 312 height 18
type input "[STREET_ADDRESS]"
click at [317, 231] on input "text" at bounding box center [360, 233] width 150 height 18
type input "Elkhorn"
click at [487, 239] on select "AK AL AR AZ CA CO CT DC DE FL [GEOGRAPHIC_DATA] HI IA ID IL IN KS [GEOGRAPHIC_D…" at bounding box center [474, 233] width 52 height 18
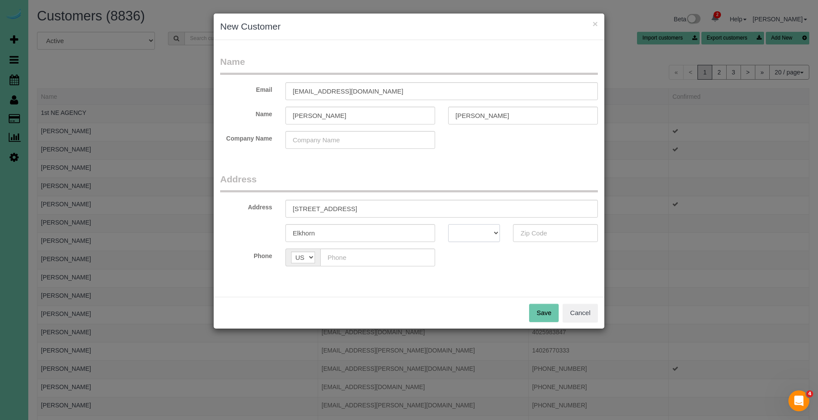
select select "NE"
click at [448, 224] on select "AK AL AR AZ CA CO CT DC DE FL [GEOGRAPHIC_DATA] HI IA ID IL IN KS [GEOGRAPHIC_D…" at bounding box center [474, 233] width 52 height 18
click at [541, 232] on input "text" at bounding box center [555, 233] width 85 height 18
type input "68022"
click at [358, 260] on input "text" at bounding box center [377, 257] width 115 height 18
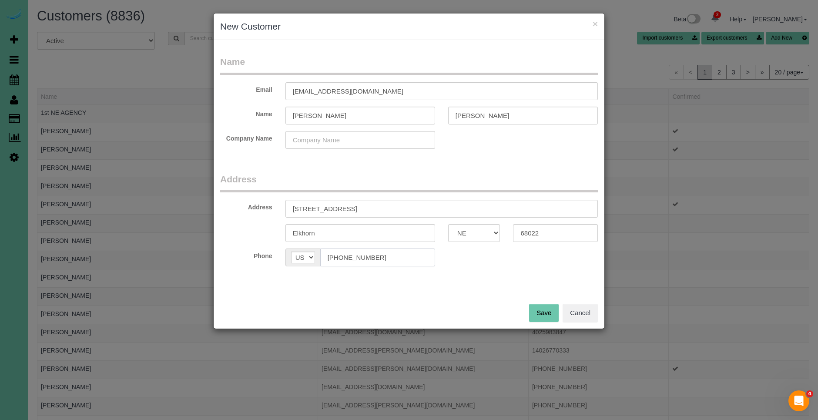
type input "[PHONE_NUMBER]"
click at [539, 310] on button "Save" at bounding box center [544, 313] width 30 height 18
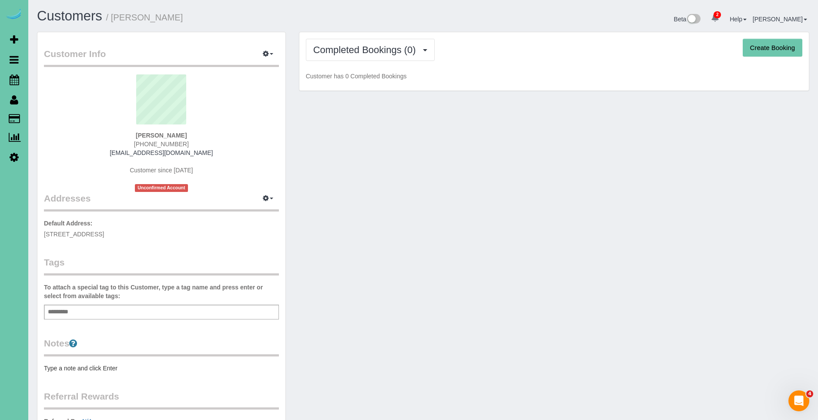
scroll to position [146, 0]
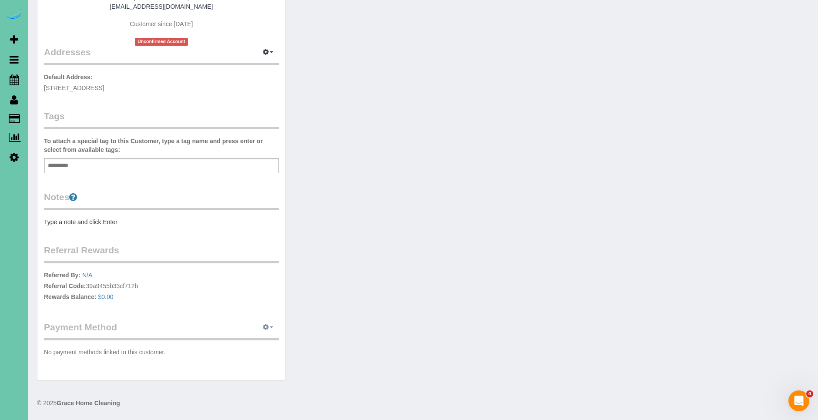
click at [265, 327] on icon "button" at bounding box center [266, 326] width 6 height 5
click at [245, 359] on link "Add Credit/Debit Card" at bounding box center [237, 354] width 81 height 11
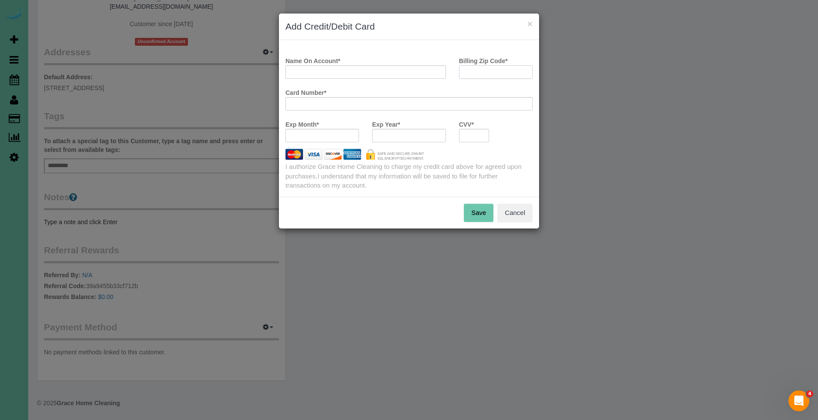
click at [500, 73] on input "Billing Zip Code *" at bounding box center [496, 71] width 74 height 13
type input "68154"
click at [376, 74] on input "Name On Account *" at bounding box center [365, 71] width 161 height 13
type input "[PERSON_NAME]"
click at [475, 210] on button "Save" at bounding box center [479, 213] width 30 height 18
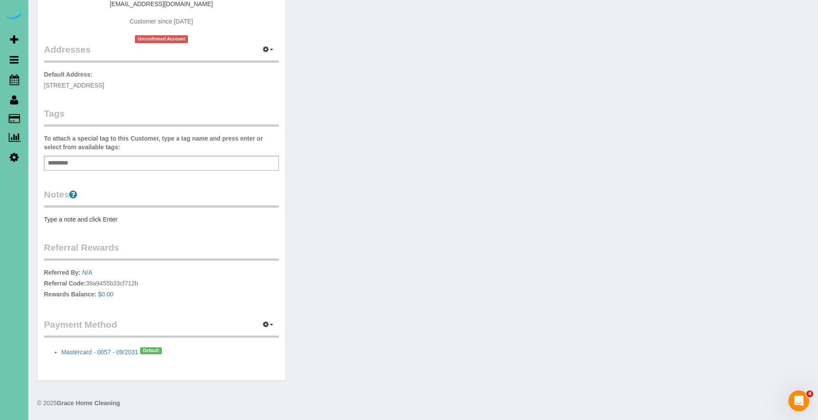
scroll to position [0, 0]
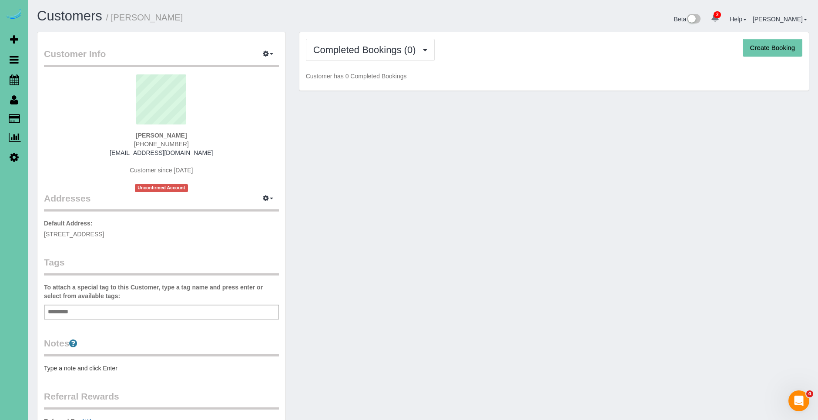
click at [778, 50] on button "Create Booking" at bounding box center [773, 48] width 60 height 18
select select "NE"
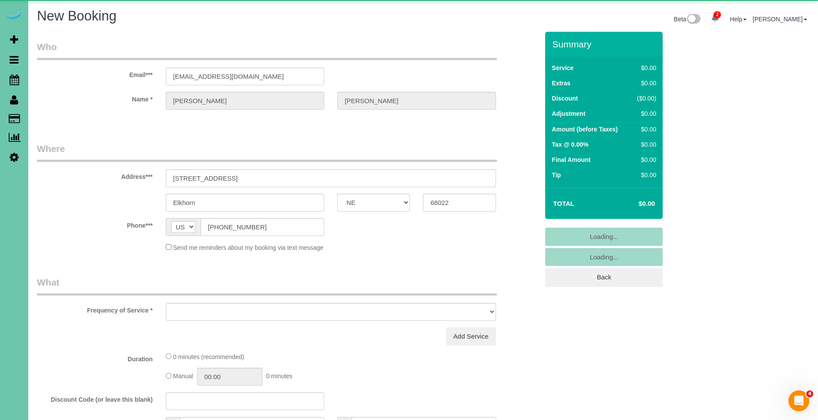
select select "object:11012"
select select "string:fspay-d6210dd5-a37a-413f-9015-c67d8a0ad7be"
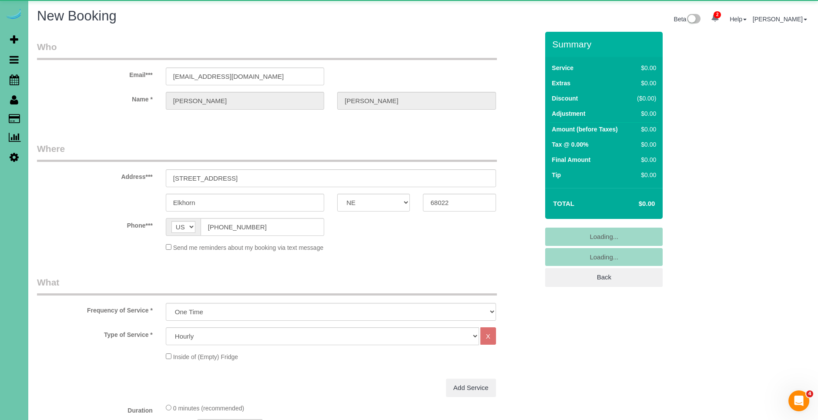
scroll to position [32, 0]
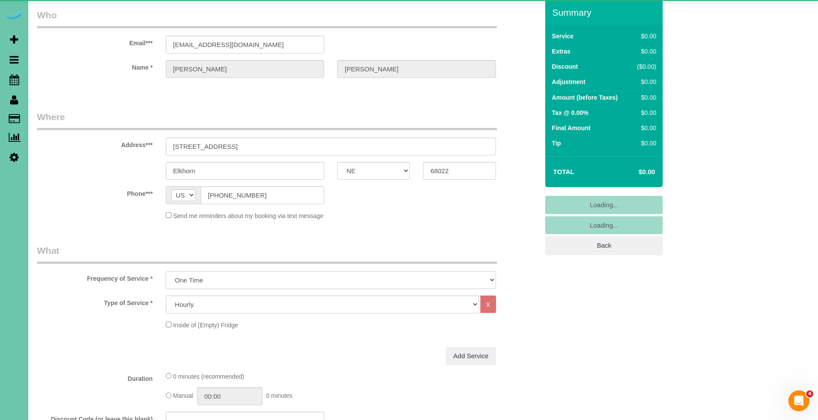
click at [231, 275] on select "One Time Weekly (0% for the First Booking) Bi-Weekly (0% for the First Booking)…" at bounding box center [331, 280] width 330 height 18
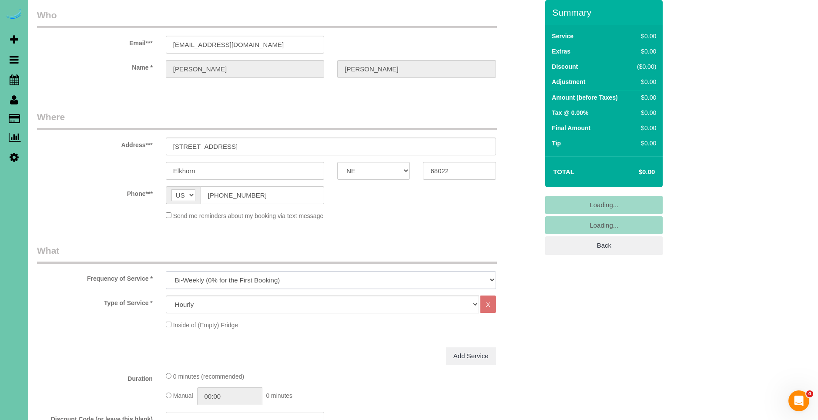
click at [166, 271] on select "One Time Weekly (0% for the First Booking) Bi-Weekly (0% for the First Booking)…" at bounding box center [331, 280] width 330 height 18
click at [207, 282] on select "One Time Weekly (0% for the First Booking) Bi-Weekly (0% for the First Booking)…" at bounding box center [331, 280] width 330 height 18
select select "object:11275"
click at [166, 271] on select "One Time Weekly (0% for the First Booking) Bi-Weekly (0% for the First Booking)…" at bounding box center [331, 280] width 330 height 18
click at [218, 306] on select "Hourly 2.5 Hour Custom Clean 3.5 Hour Custom Clean commercial 1000 Square Feet …" at bounding box center [322, 304] width 313 height 18
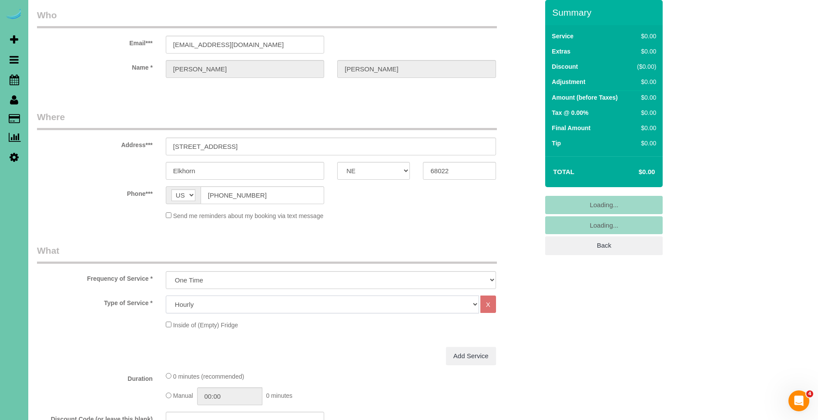
select select "159"
click at [166, 295] on select "Hourly 2.5 Hour Custom Clean 3.5 Hour Custom Clean commercial 1000 Square Feet …" at bounding box center [322, 304] width 313 height 18
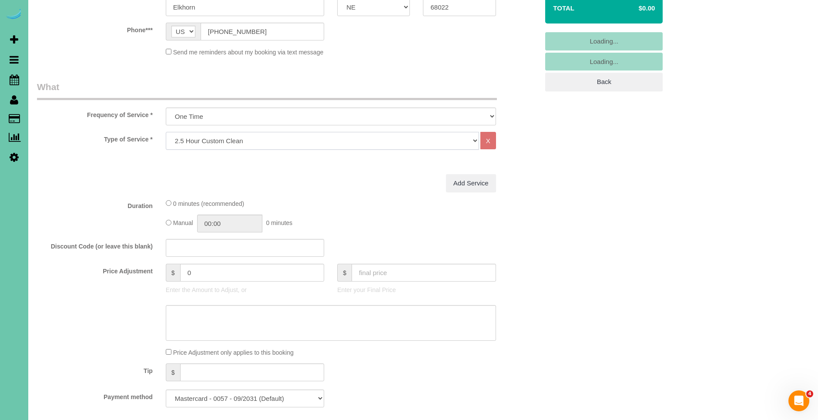
scroll to position [209, 0]
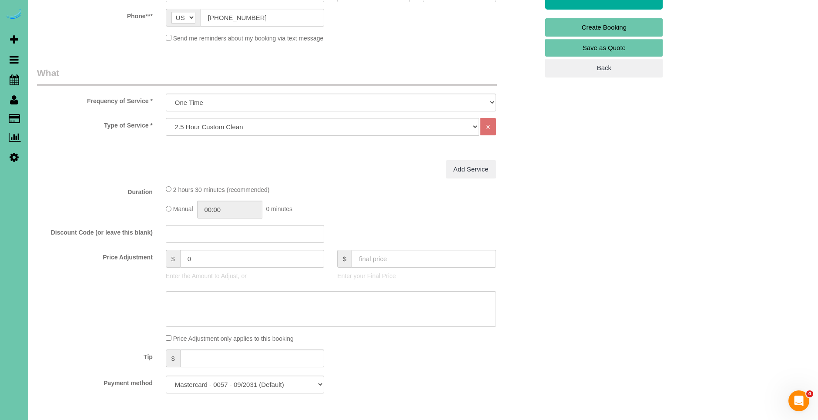
click at [171, 210] on div "Manual 00:00 0 minutes" at bounding box center [331, 210] width 330 height 18
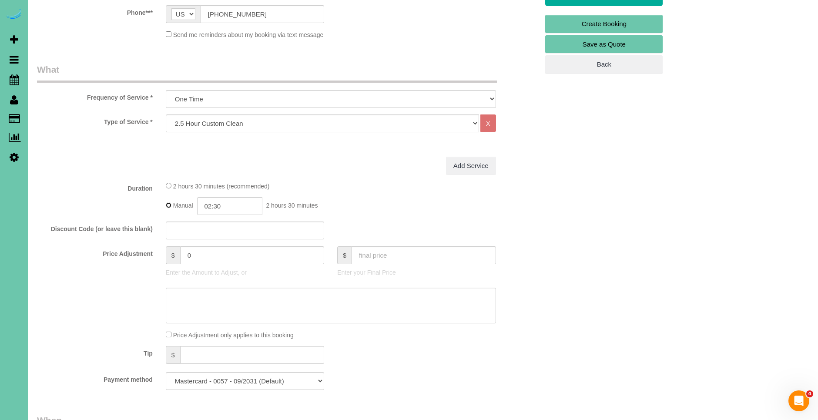
scroll to position [212, 0]
drag, startPoint x: 213, startPoint y: 208, endPoint x: 226, endPoint y: 211, distance: 13.4
click at [215, 208] on input "02:30" at bounding box center [229, 207] width 65 height 18
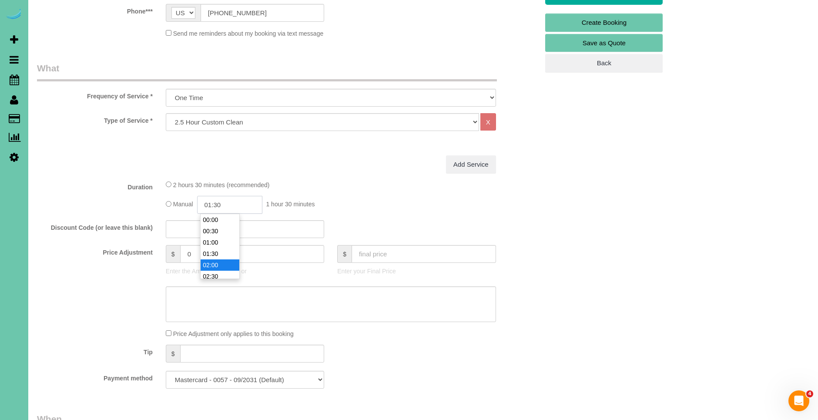
scroll to position [11, 0]
type input "01:15"
click at [347, 191] on div "2 hours 30 minutes (recommended) Manual 01:15 1 hour 15 minutes" at bounding box center [330, 197] width 343 height 34
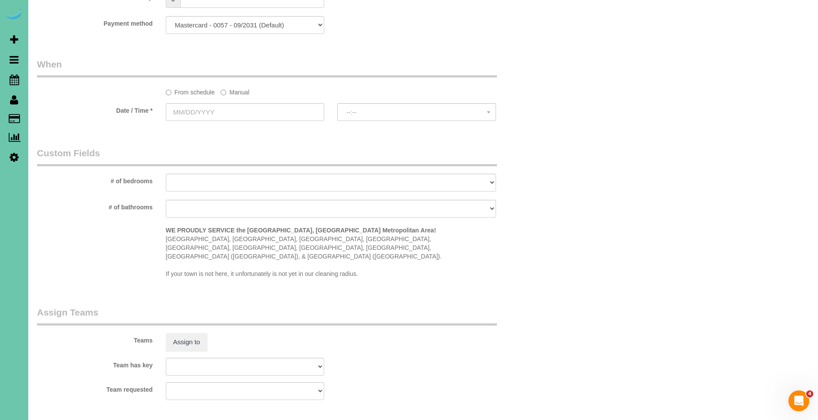
scroll to position [604, 0]
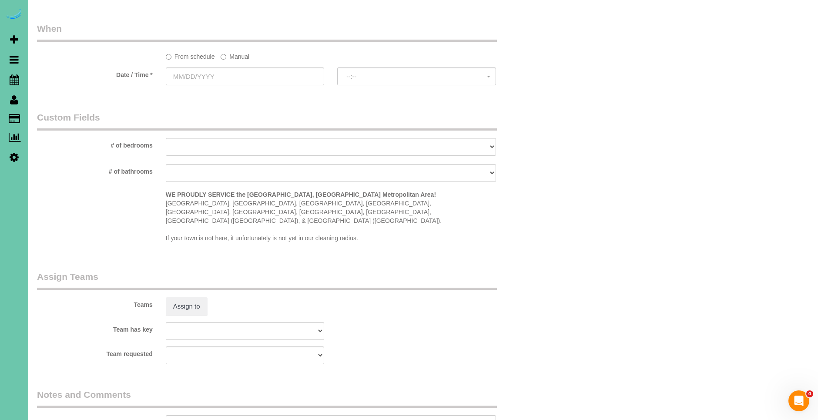
click at [233, 60] on label "Manual" at bounding box center [235, 55] width 29 height 12
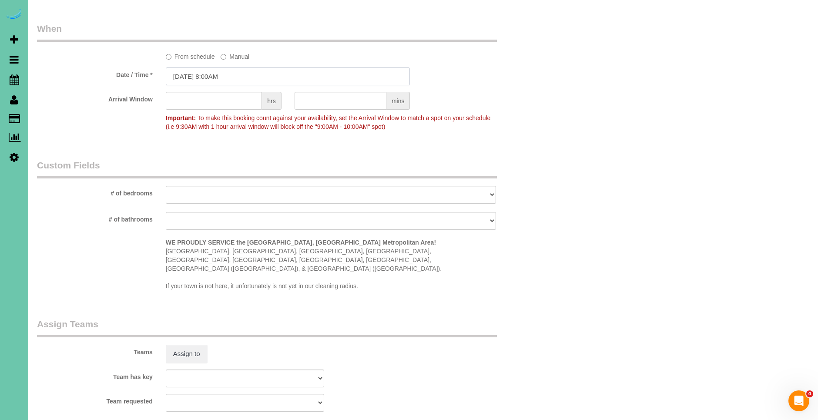
click at [184, 81] on input "[DATE] 8:00AM" at bounding box center [288, 76] width 245 height 18
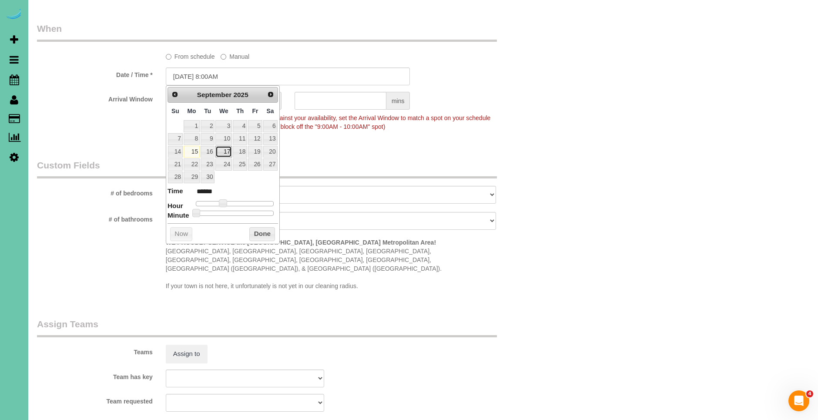
click at [225, 153] on link "17" at bounding box center [223, 152] width 17 height 12
type input "[DATE] 9:00AM"
type input "******"
type input "[DATE] 10:00AM"
type input "*******"
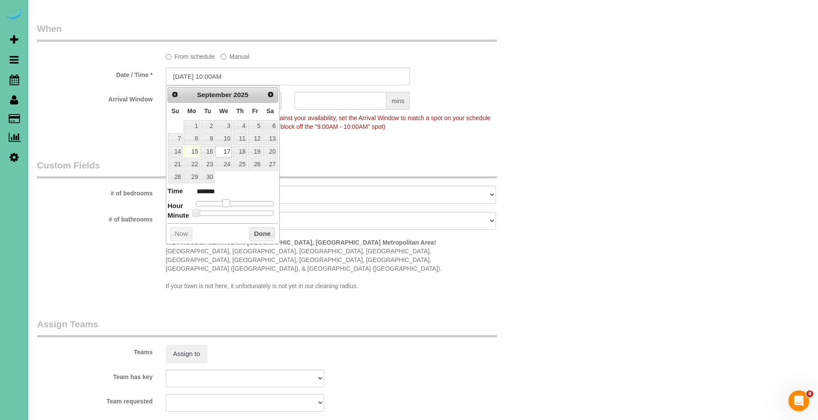
type input "[DATE] 11:00AM"
type input "*******"
type input "[DATE] 12:00PM"
type input "*******"
type input "[DATE] 1:00PM"
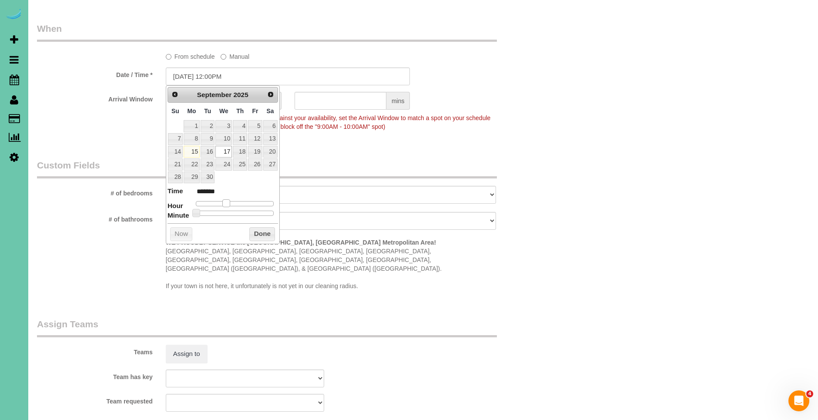
type input "******"
type input "[DATE] 2:00PM"
type input "******"
type input "[DATE] 3:00PM"
type input "******"
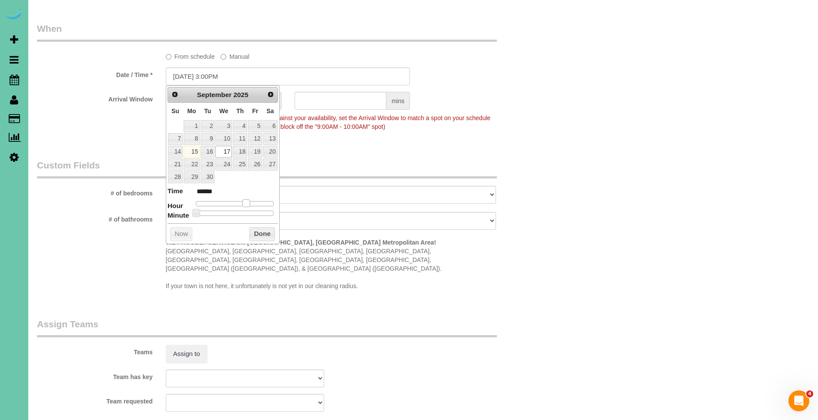
drag, startPoint x: 223, startPoint y: 201, endPoint x: 246, endPoint y: 204, distance: 23.3
click at [246, 204] on span at bounding box center [246, 203] width 8 height 8
drag, startPoint x: 263, startPoint y: 233, endPoint x: 257, endPoint y: 229, distance: 7.6
click at [262, 232] on button "Done" at bounding box center [262, 234] width 26 height 14
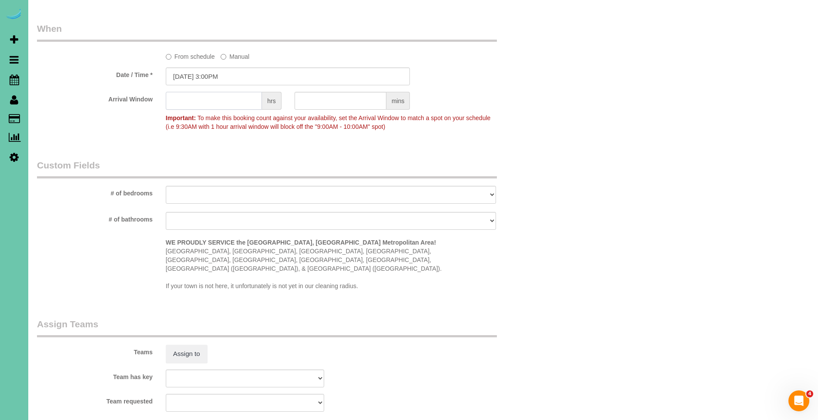
click at [239, 99] on input "text" at bounding box center [214, 101] width 96 height 18
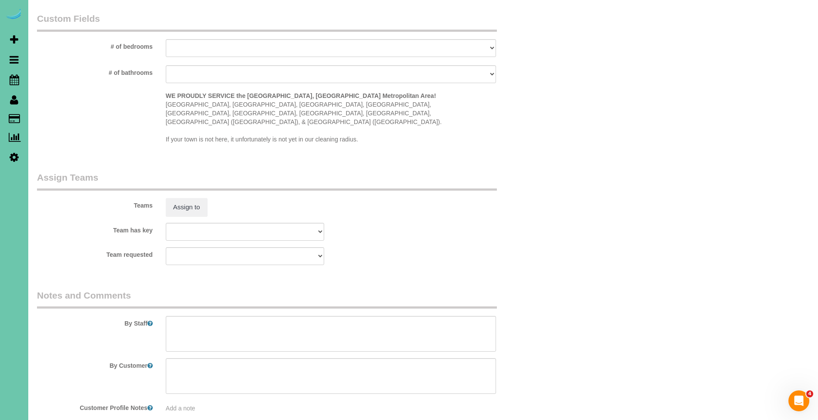
scroll to position [753, 0]
type input "1"
click at [198, 196] on button "Assign to" at bounding box center [187, 205] width 42 height 18
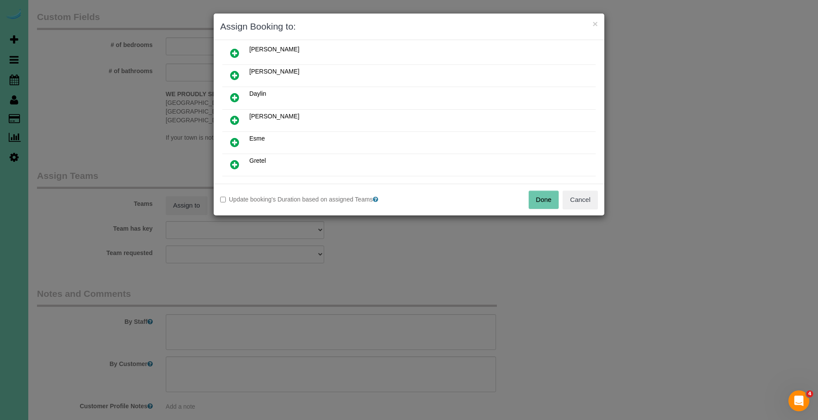
click at [234, 143] on icon at bounding box center [234, 142] width 9 height 10
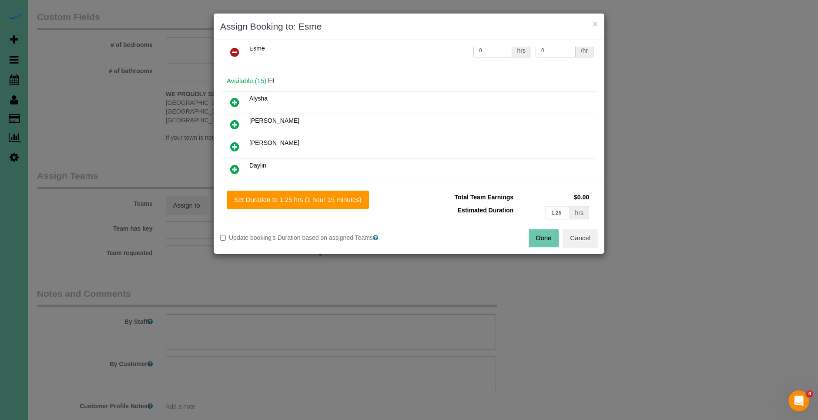
scroll to position [3, 0]
click at [234, 120] on icon at bounding box center [234, 123] width 9 height 10
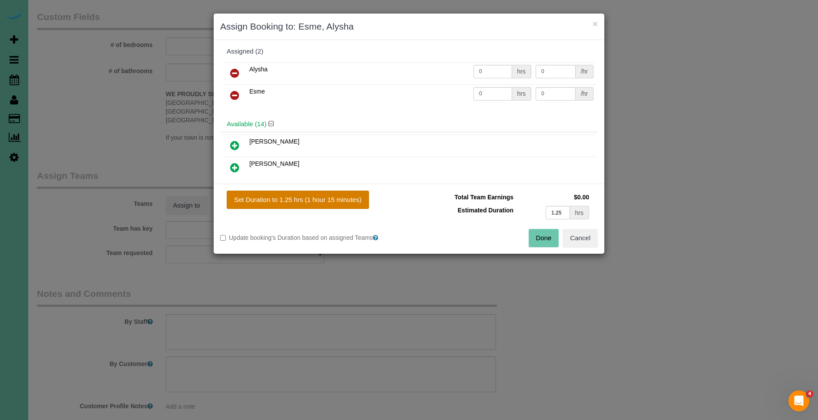
click at [319, 201] on button "Set Duration to 1.25 hrs (1 hour 15 minutes)" at bounding box center [298, 200] width 142 height 18
type input "1.25"
click at [538, 241] on button "Done" at bounding box center [544, 238] width 30 height 18
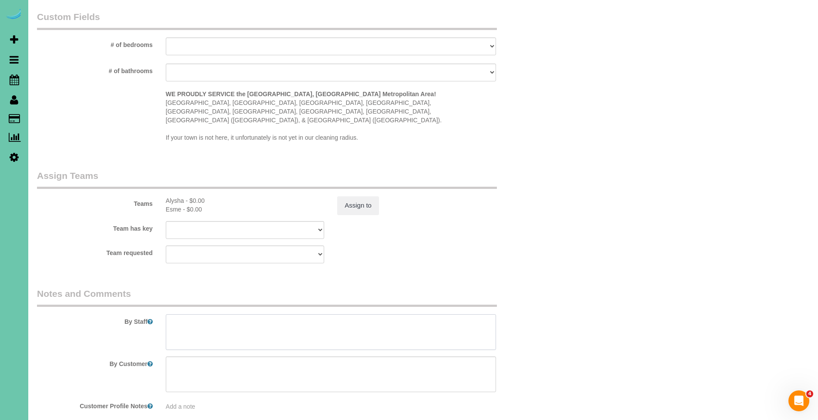
click at [214, 315] on textarea at bounding box center [331, 332] width 330 height 36
click at [168, 314] on textarea at bounding box center [331, 332] width 330 height 36
drag, startPoint x: 313, startPoint y: 305, endPoint x: 261, endPoint y: 305, distance: 51.8
click at [261, 314] on textarea at bounding box center [331, 332] width 330 height 36
click at [317, 314] on textarea at bounding box center [331, 332] width 330 height 36
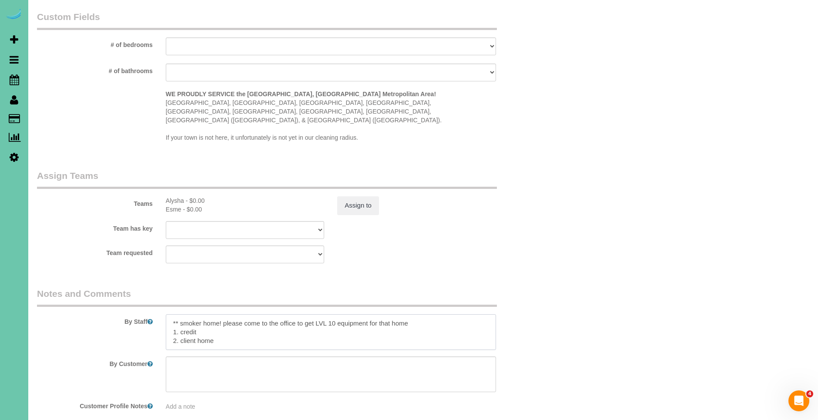
click at [421, 314] on textarea at bounding box center [331, 332] width 330 height 36
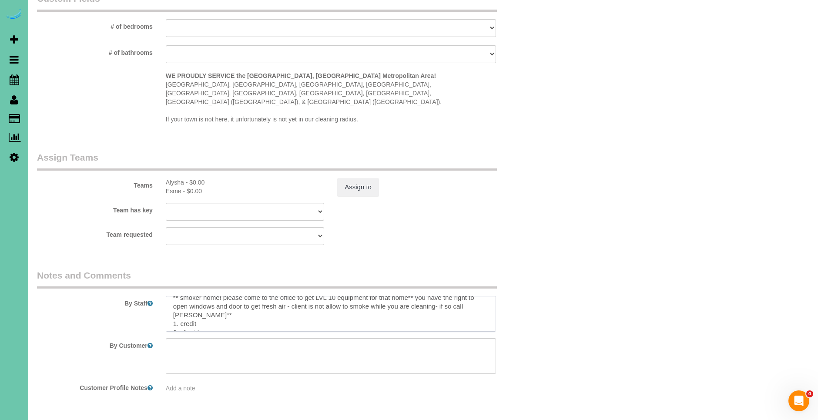
scroll to position [11, 0]
click at [175, 296] on textarea at bounding box center [331, 314] width 330 height 36
click at [241, 296] on textarea at bounding box center [331, 314] width 330 height 36
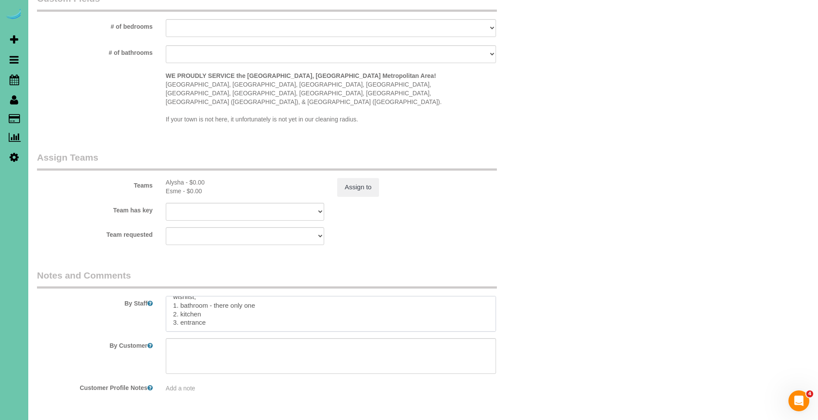
paste textarea "* Expected Completion (Based on Home Condition Rating 1–10): -If home is rated …"
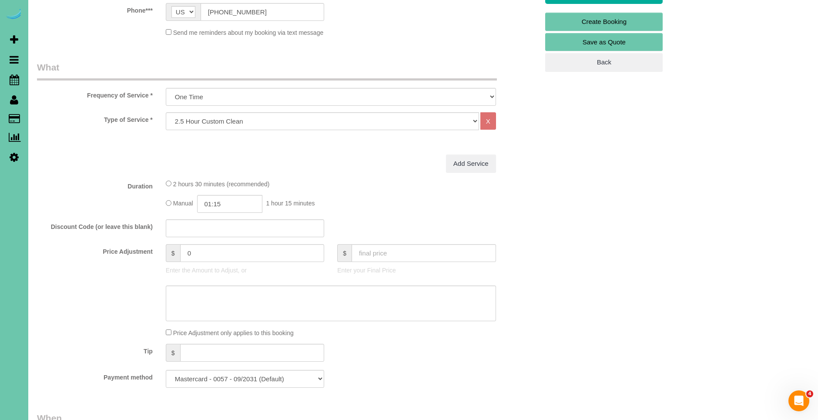
scroll to position [0, 0]
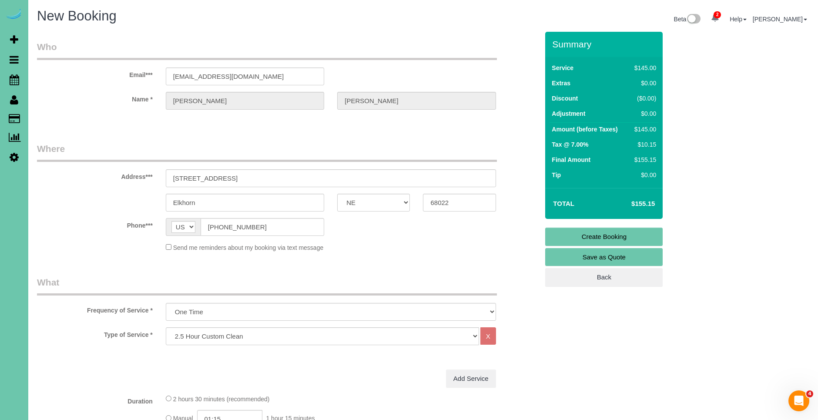
type textarea "** loremi dolo! sitame cons ad eli seddoe te inc UTL 83 etdolorem ali enim admi…"
click at [634, 236] on link "Create Booking" at bounding box center [603, 237] width 117 height 18
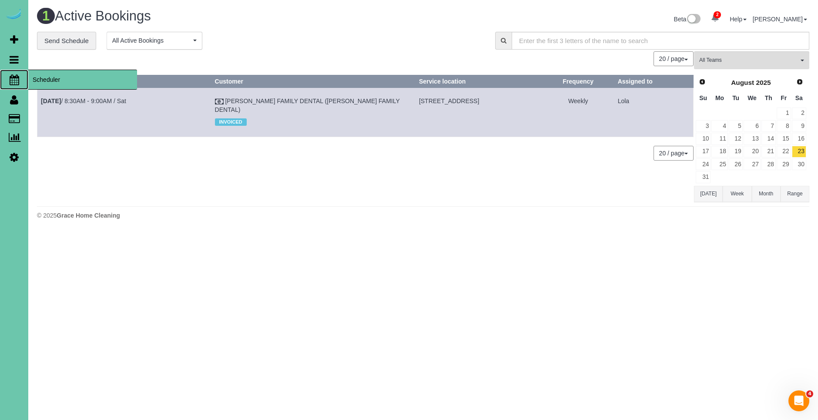
click at [40, 77] on span "Scheduler" at bounding box center [82, 80] width 109 height 20
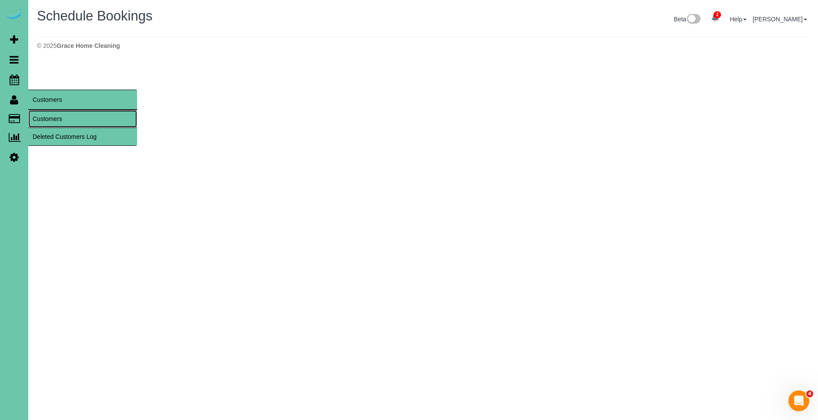
click at [58, 119] on link "Customers" at bounding box center [82, 118] width 109 height 17
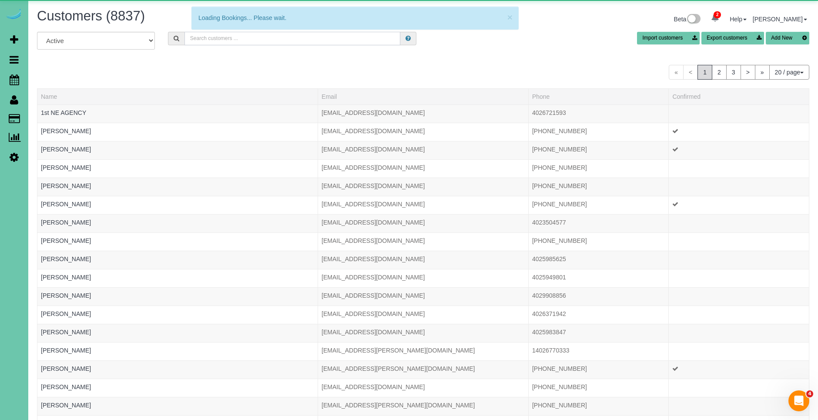
click at [255, 37] on input "text" at bounding box center [292, 38] width 216 height 13
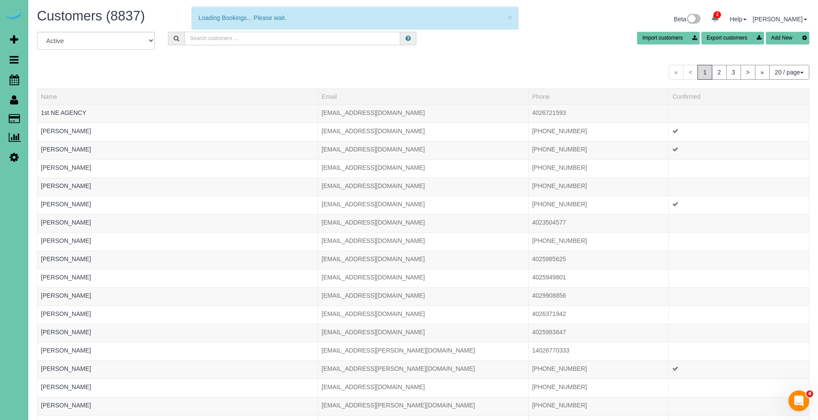
type input "l"
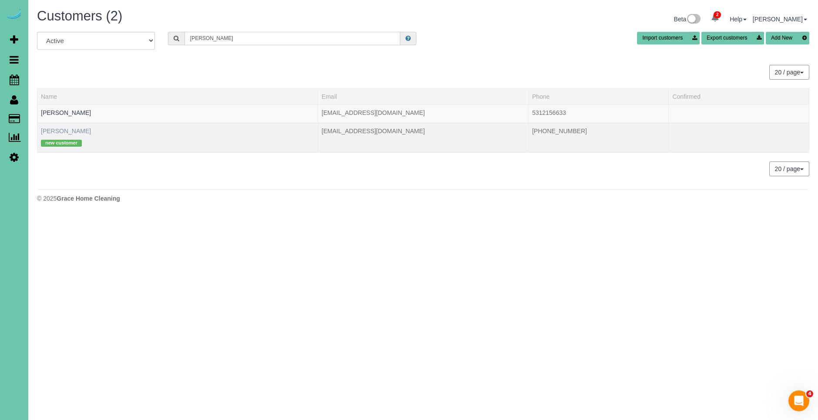
type input "[PERSON_NAME]"
click at [63, 131] on link "[PERSON_NAME]" at bounding box center [66, 130] width 50 height 7
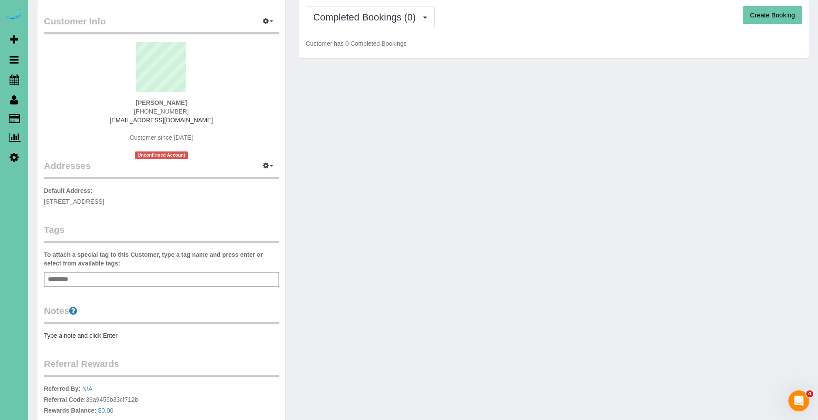
scroll to position [34, 0]
click at [84, 284] on div "Add a tag" at bounding box center [161, 278] width 235 height 15
type input "**********"
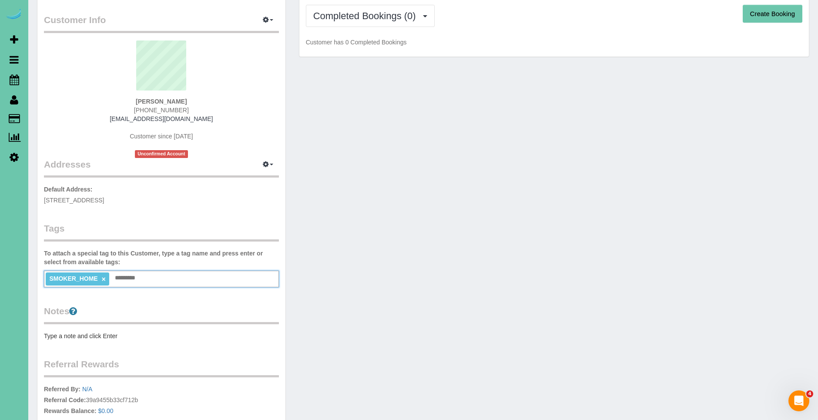
click at [140, 305] on legend "Notes" at bounding box center [161, 315] width 235 height 20
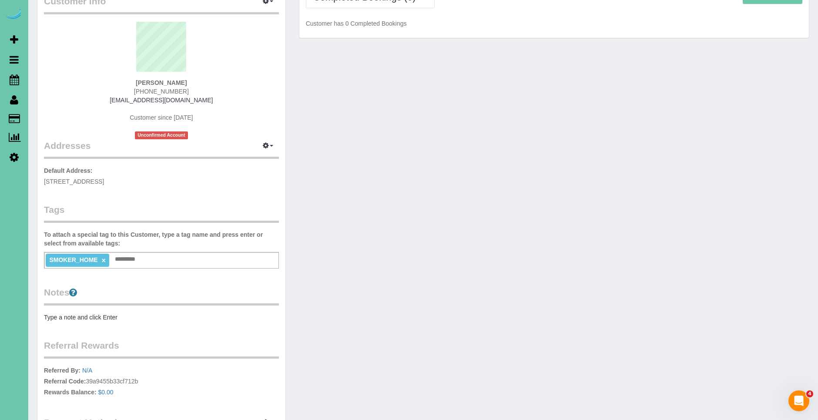
scroll to position [0, 0]
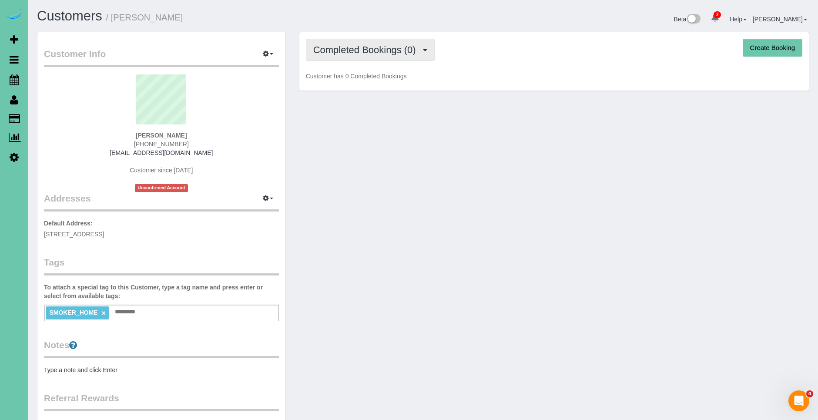
click at [361, 48] on span "Completed Bookings (0)" at bounding box center [366, 49] width 107 height 11
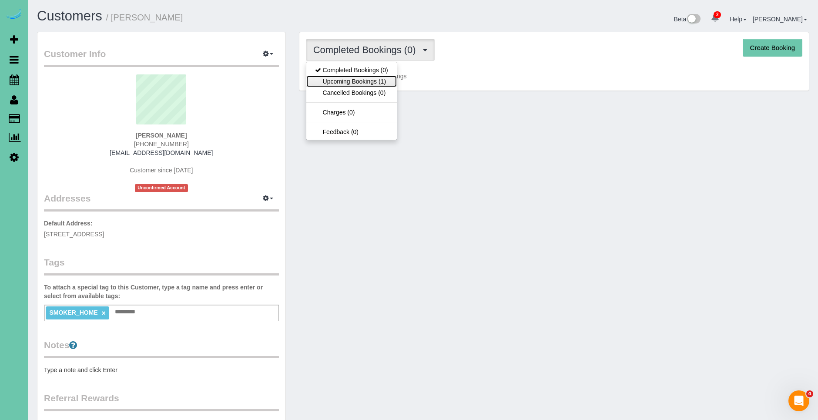
click at [378, 84] on link "Upcoming Bookings (1)" at bounding box center [351, 81] width 91 height 11
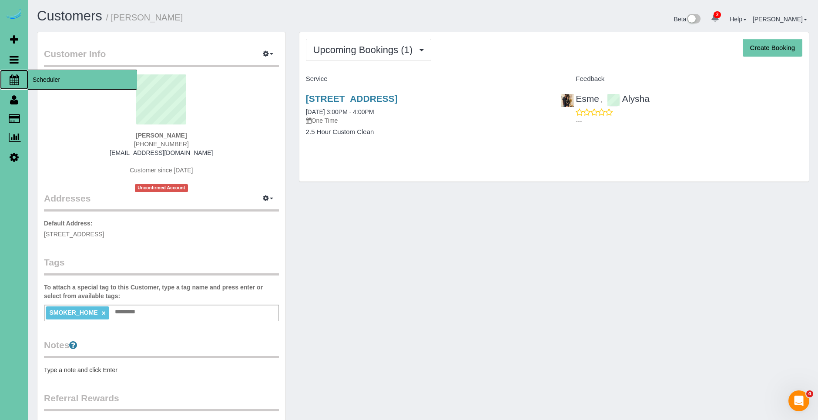
click at [83, 82] on span "Scheduler" at bounding box center [82, 80] width 109 height 20
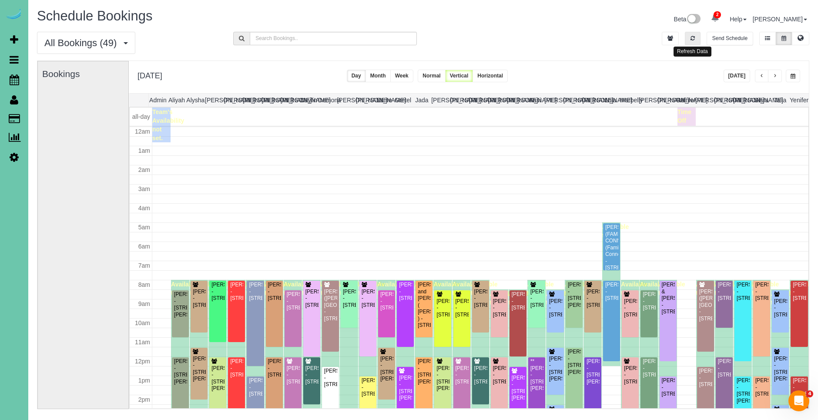
scroll to position [115, 0]
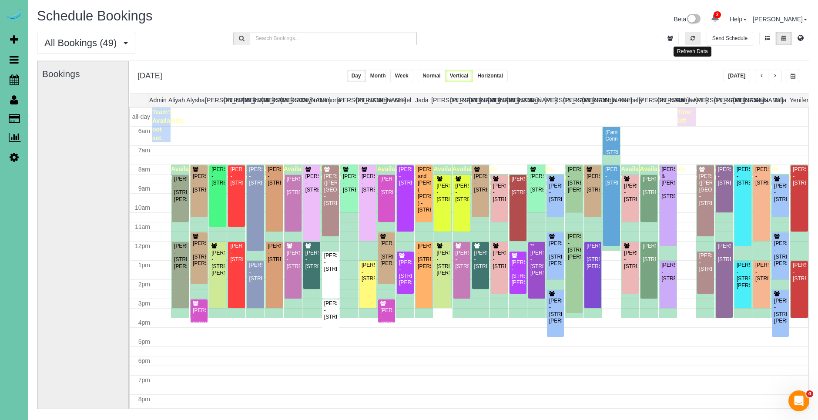
click at [693, 40] on icon "button" at bounding box center [693, 38] width 4 height 5
click at [778, 75] on button "button" at bounding box center [775, 76] width 14 height 13
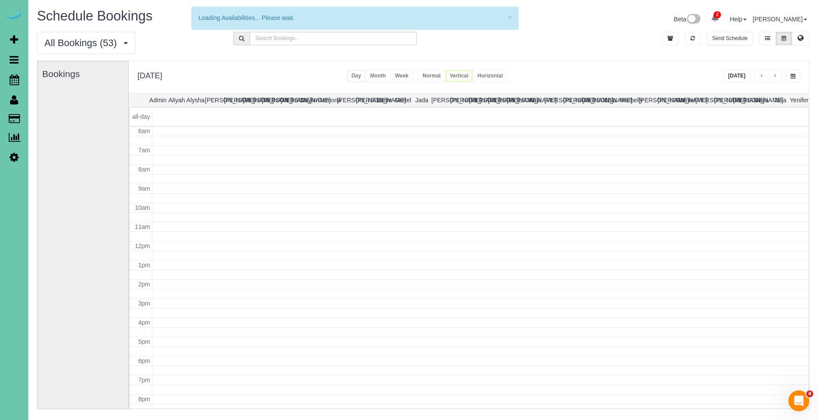
click at [758, 75] on button "button" at bounding box center [762, 76] width 14 height 13
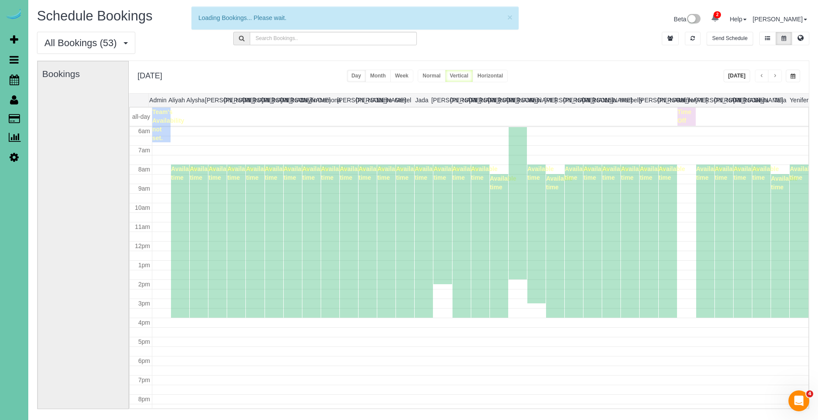
click at [761, 77] on span "button" at bounding box center [762, 76] width 4 height 5
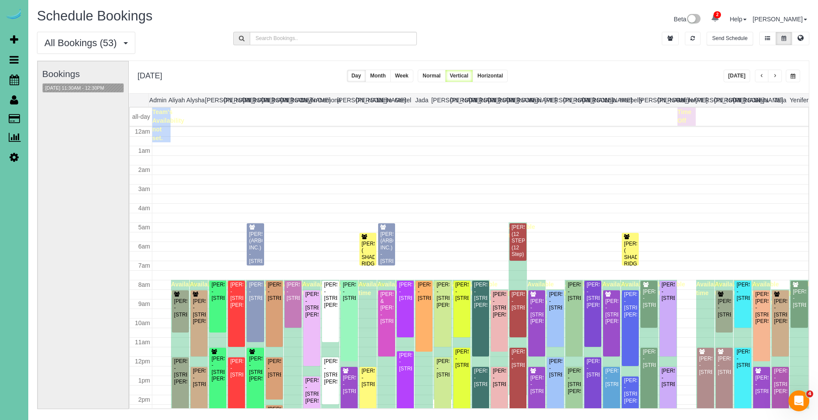
click at [762, 77] on span "button" at bounding box center [762, 76] width 4 height 5
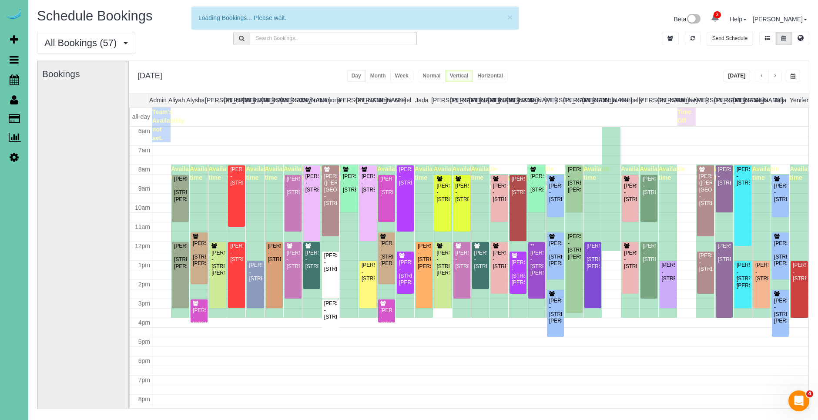
click at [763, 77] on span "button" at bounding box center [762, 76] width 4 height 5
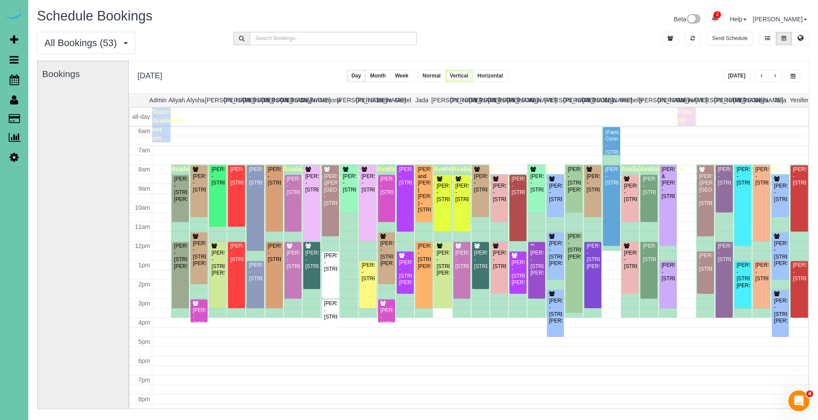
click at [763, 77] on span "button" at bounding box center [762, 76] width 4 height 5
